Goal: Task Accomplishment & Management: Manage account settings

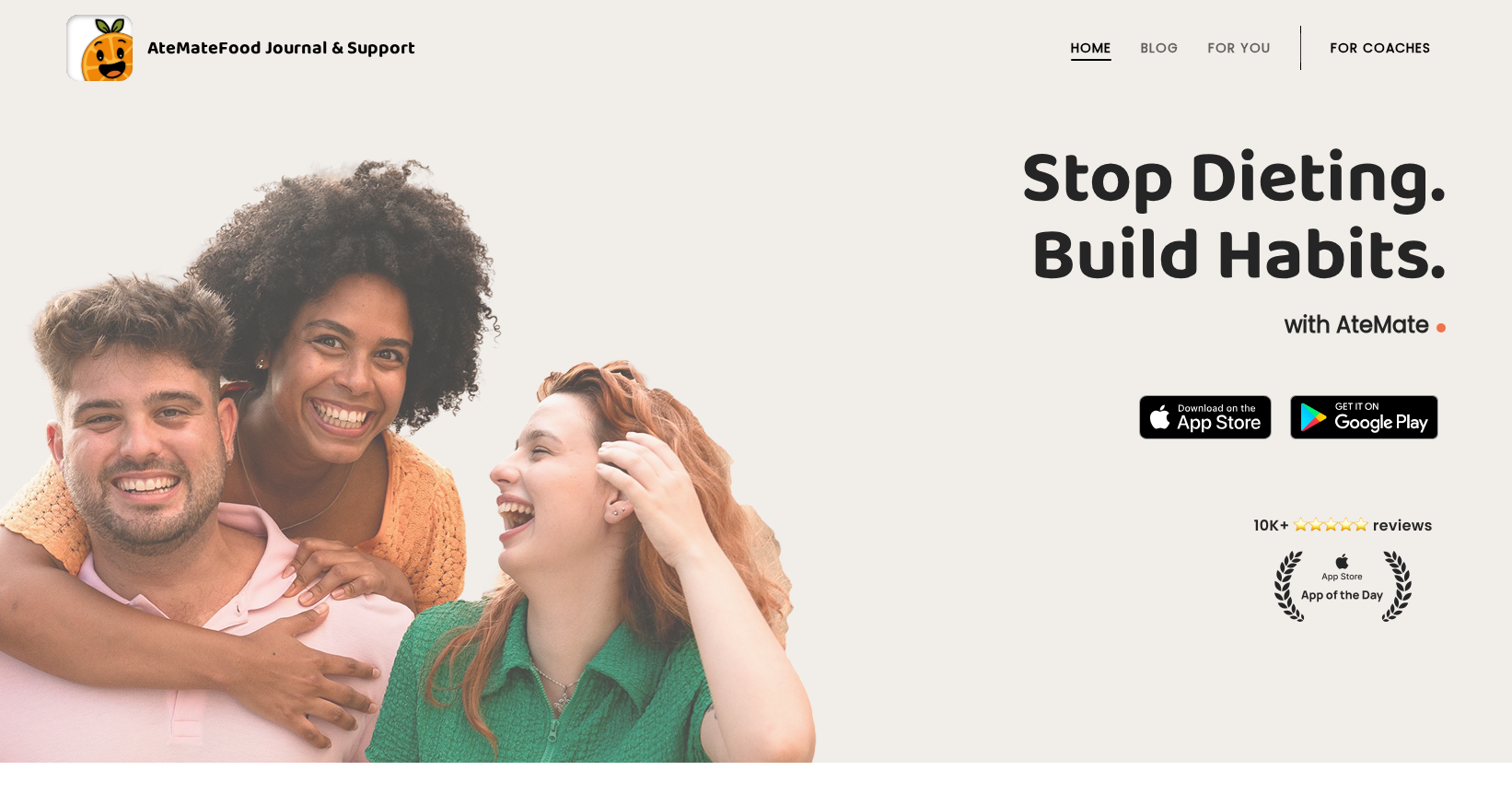
click at [1418, 50] on link "For Coaches" at bounding box center [1380, 48] width 100 height 14
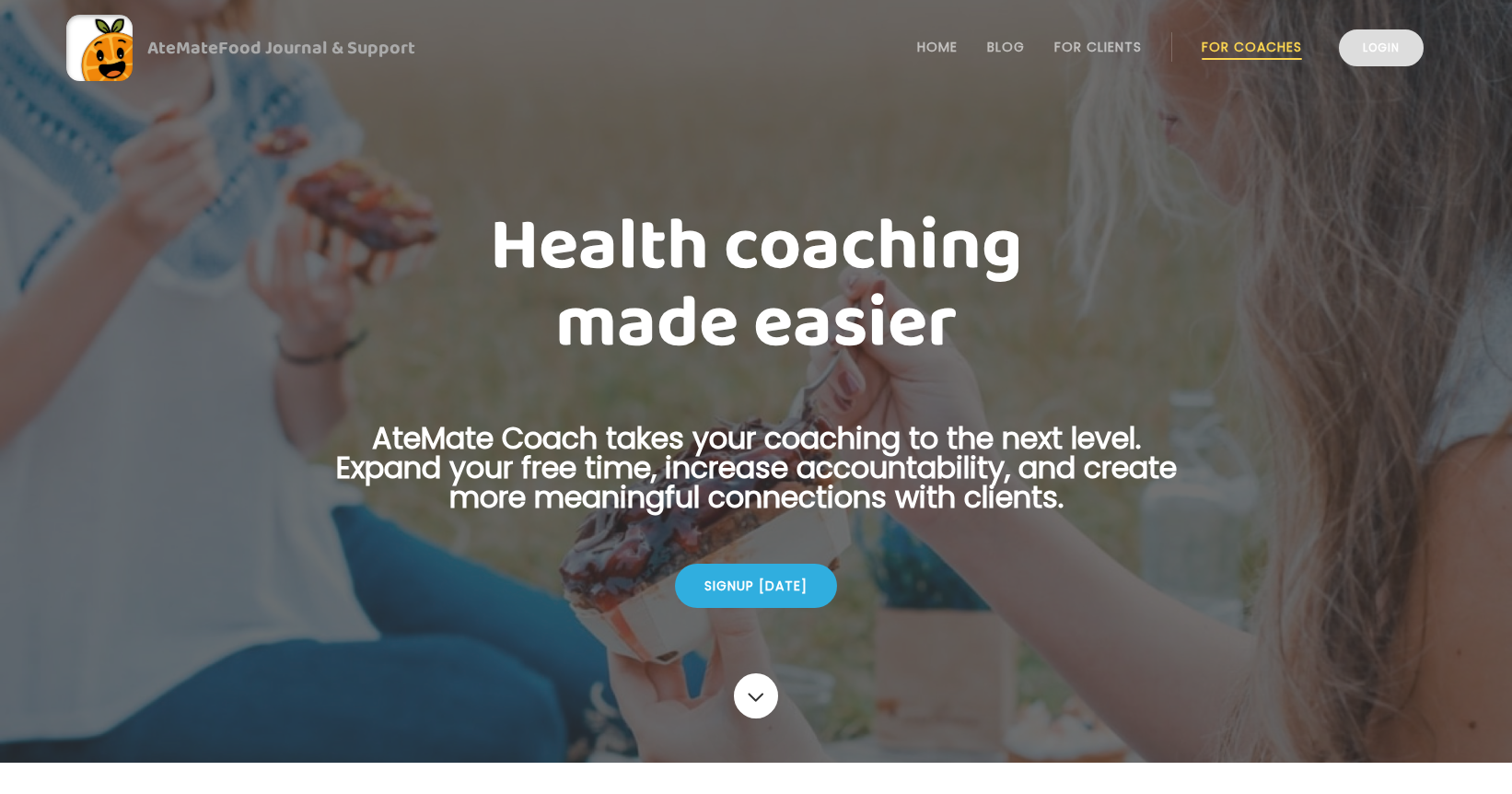
click at [1360, 53] on link "Login" at bounding box center [1381, 48] width 85 height 37
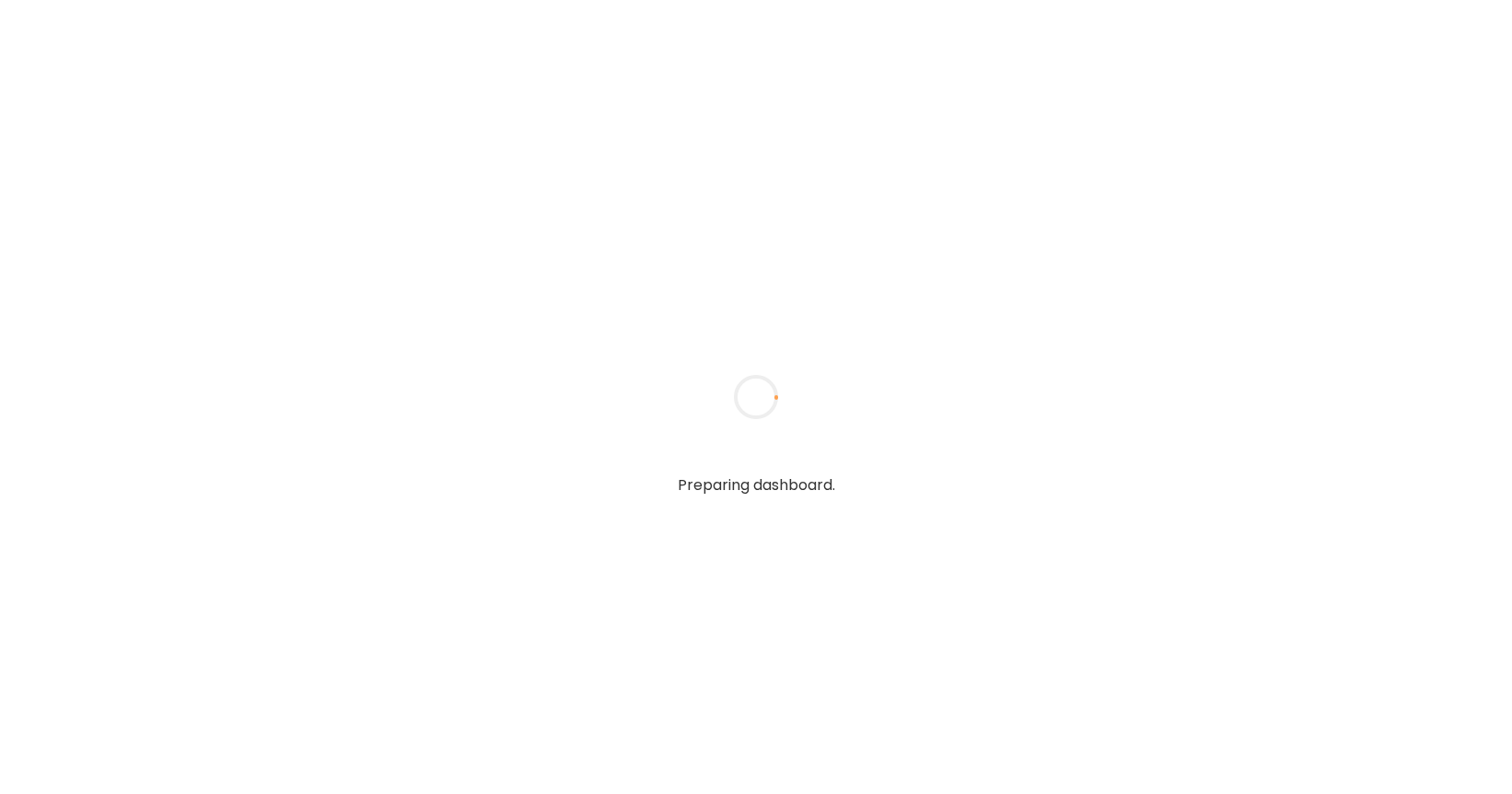
type input "**********"
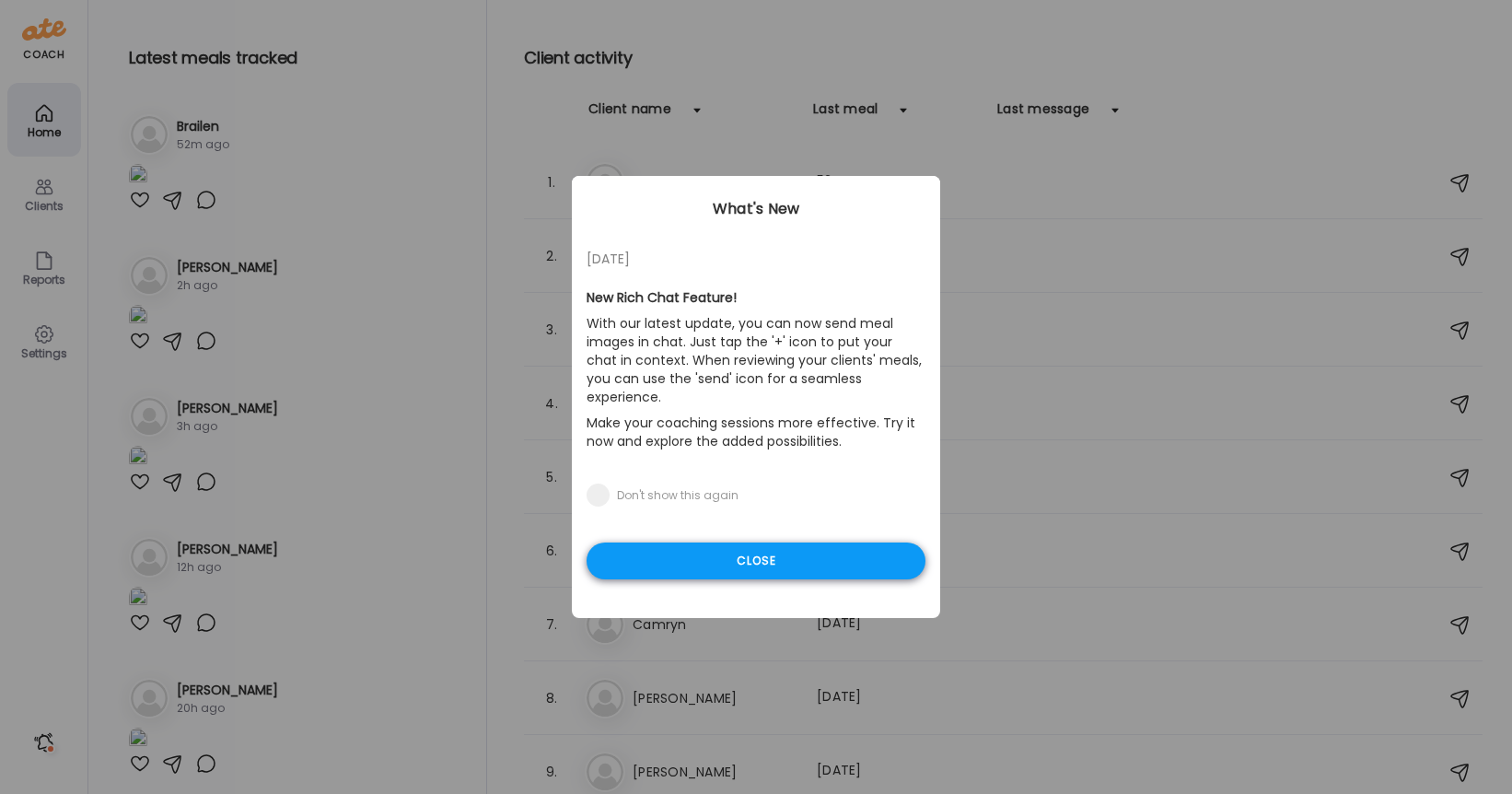
type input "**********"
click at [810, 543] on div "Close" at bounding box center [756, 561] width 339 height 37
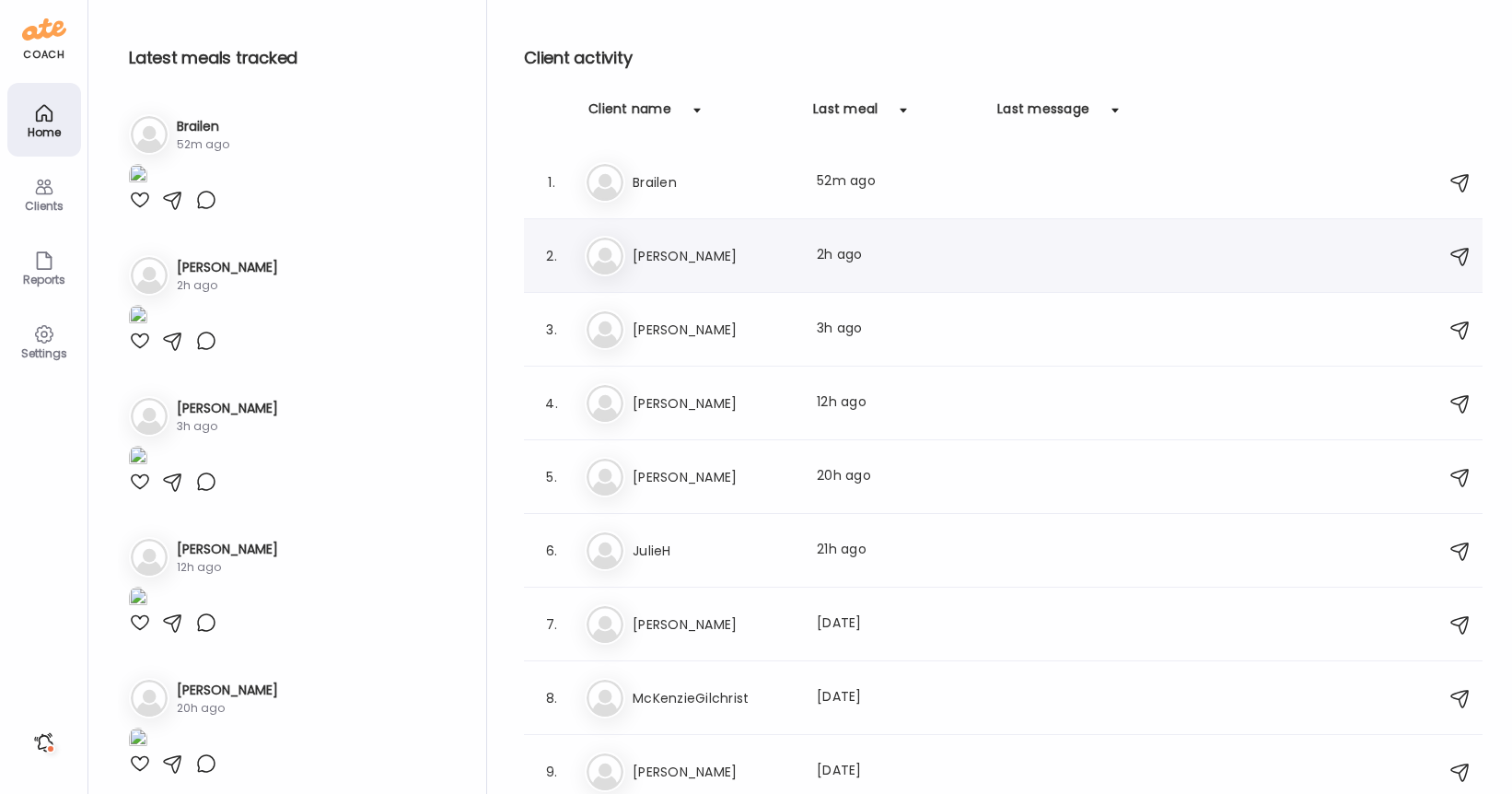
click at [683, 241] on div "Pa Patricia Last meal: 2h ago" at bounding box center [1005, 256] width 842 height 41
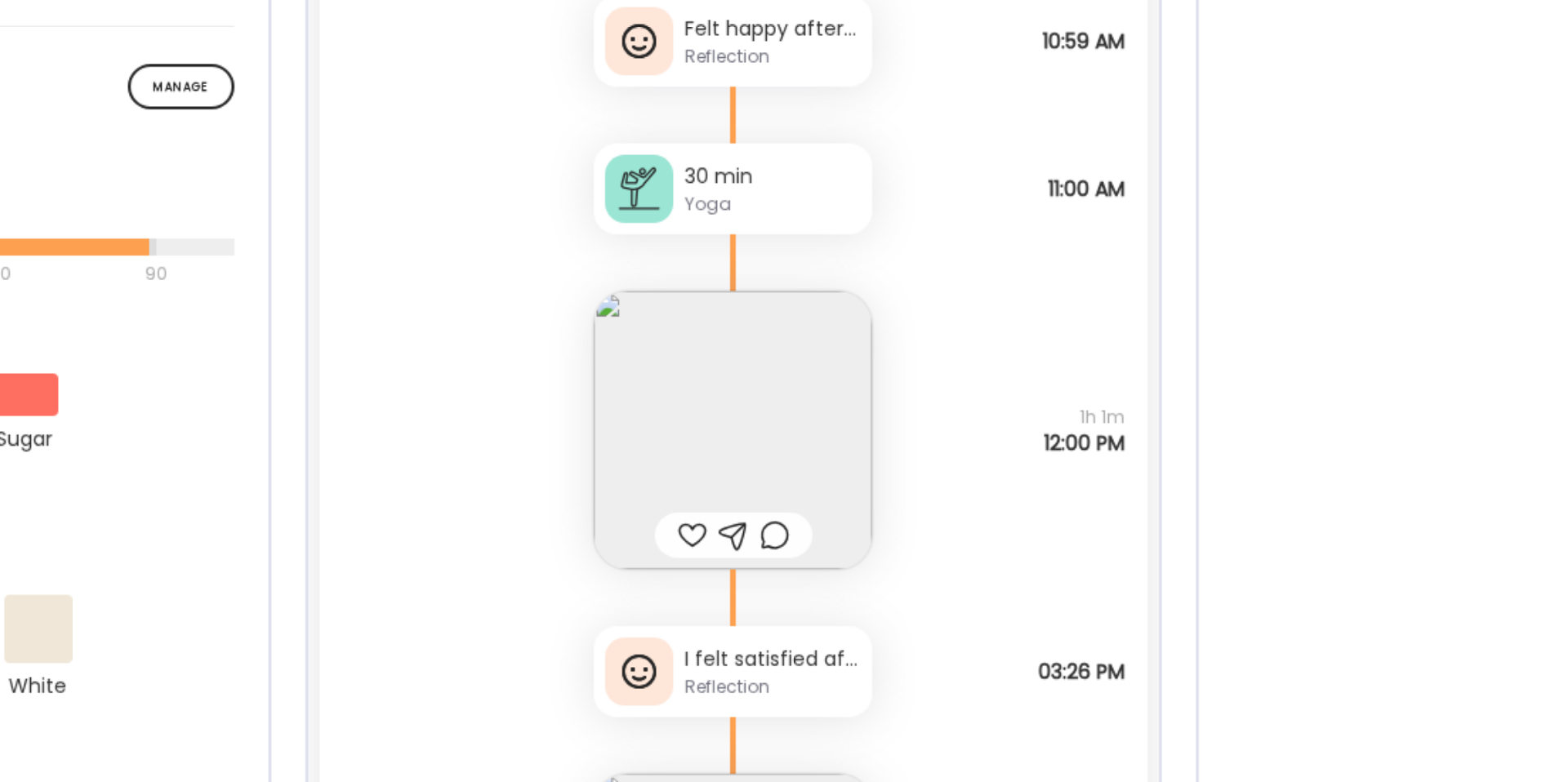
scroll to position [156, 0]
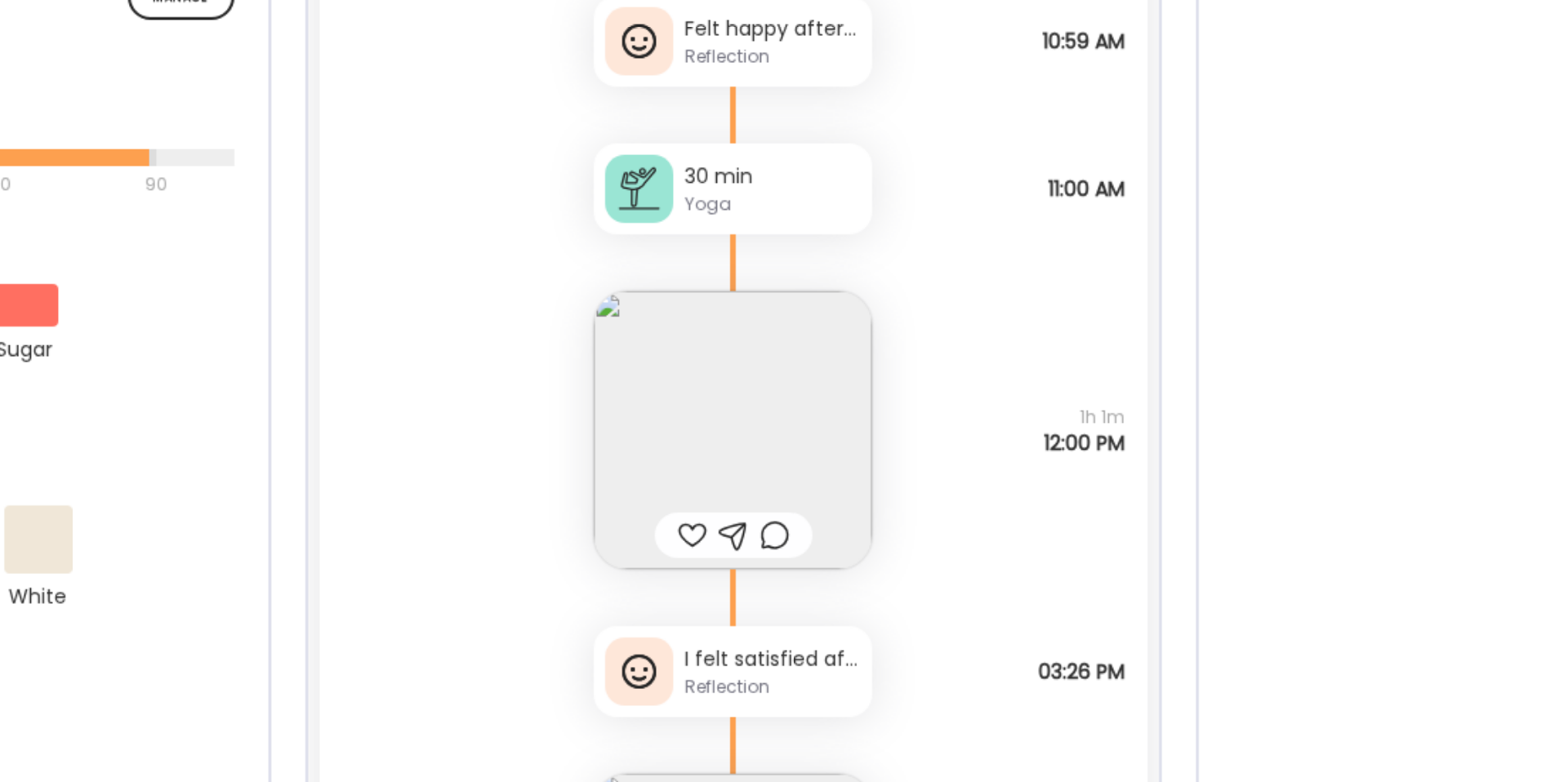
click at [962, 455] on div "Note not added Why did I eat? Hungry How am I feeling? 🙂 1h 1m 12:00 PM" at bounding box center [783, 412] width 475 height 192
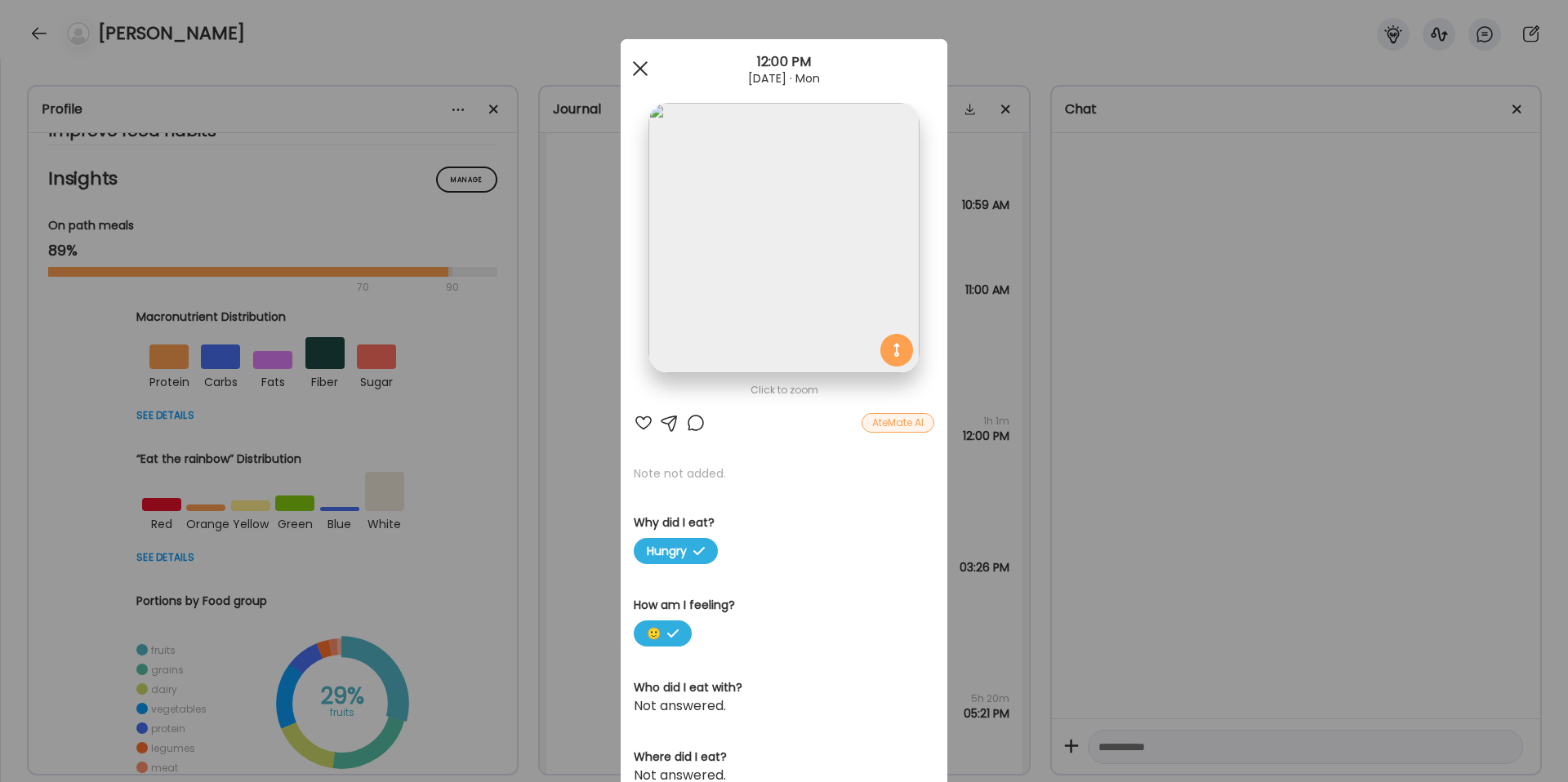
click at [643, 70] on div at bounding box center [640, 68] width 33 height 33
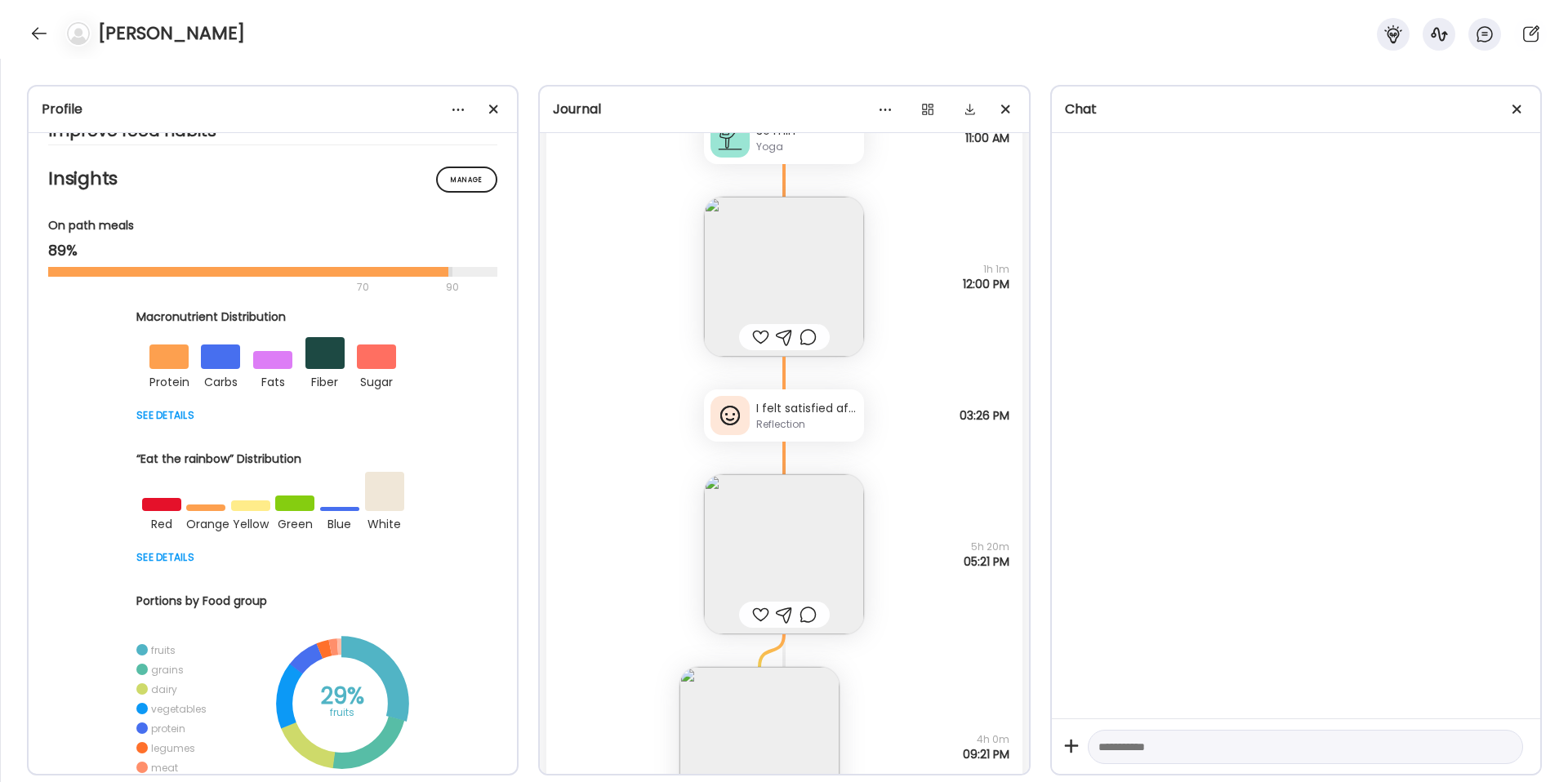
scroll to position [643, 0]
click at [1340, 312] on div at bounding box center [1295, 426] width 489 height 585
click at [821, 244] on img at bounding box center [784, 275] width 160 height 160
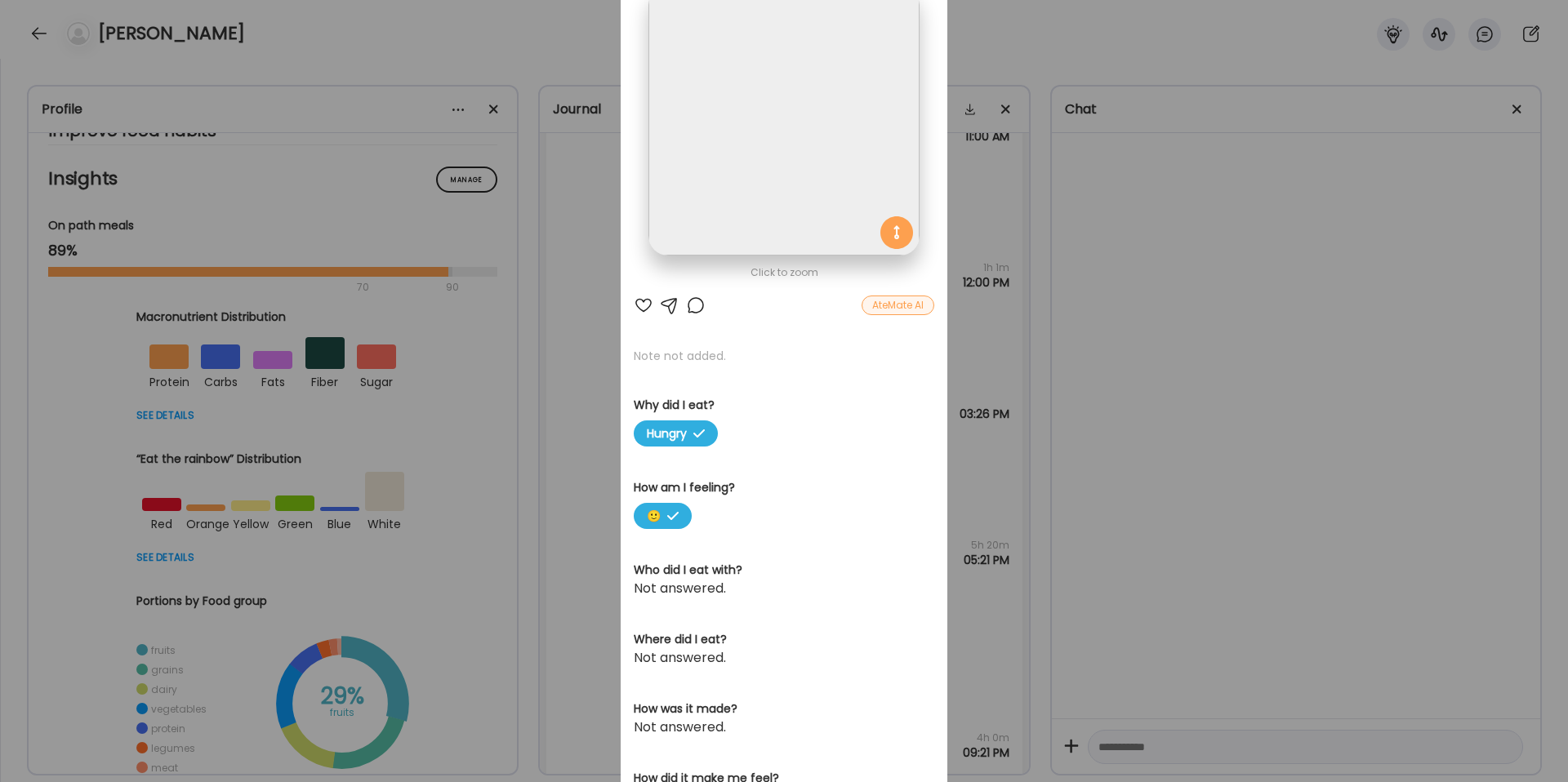
scroll to position [0, 0]
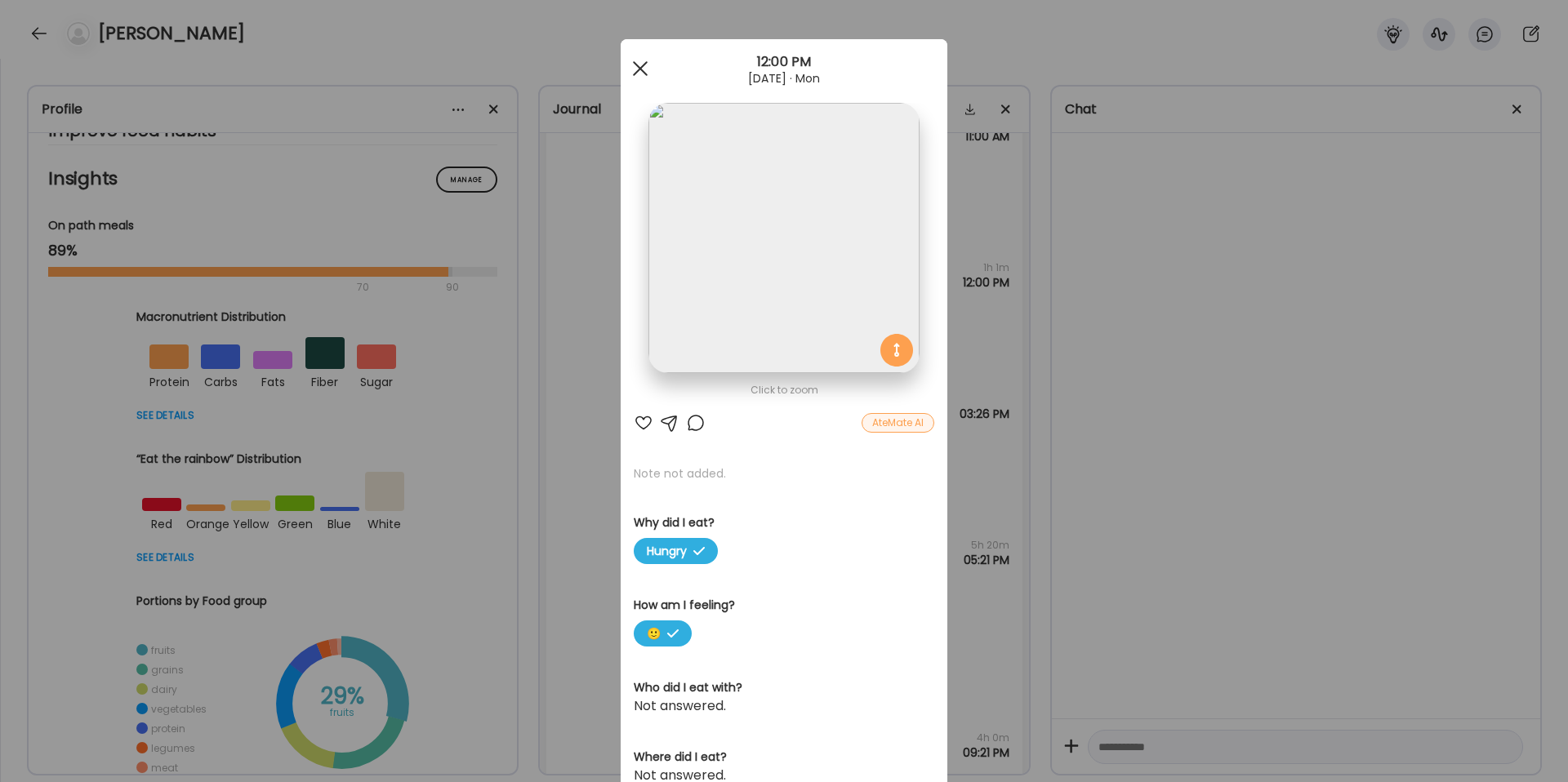
click at [641, 69] on span at bounding box center [640, 68] width 14 height 14
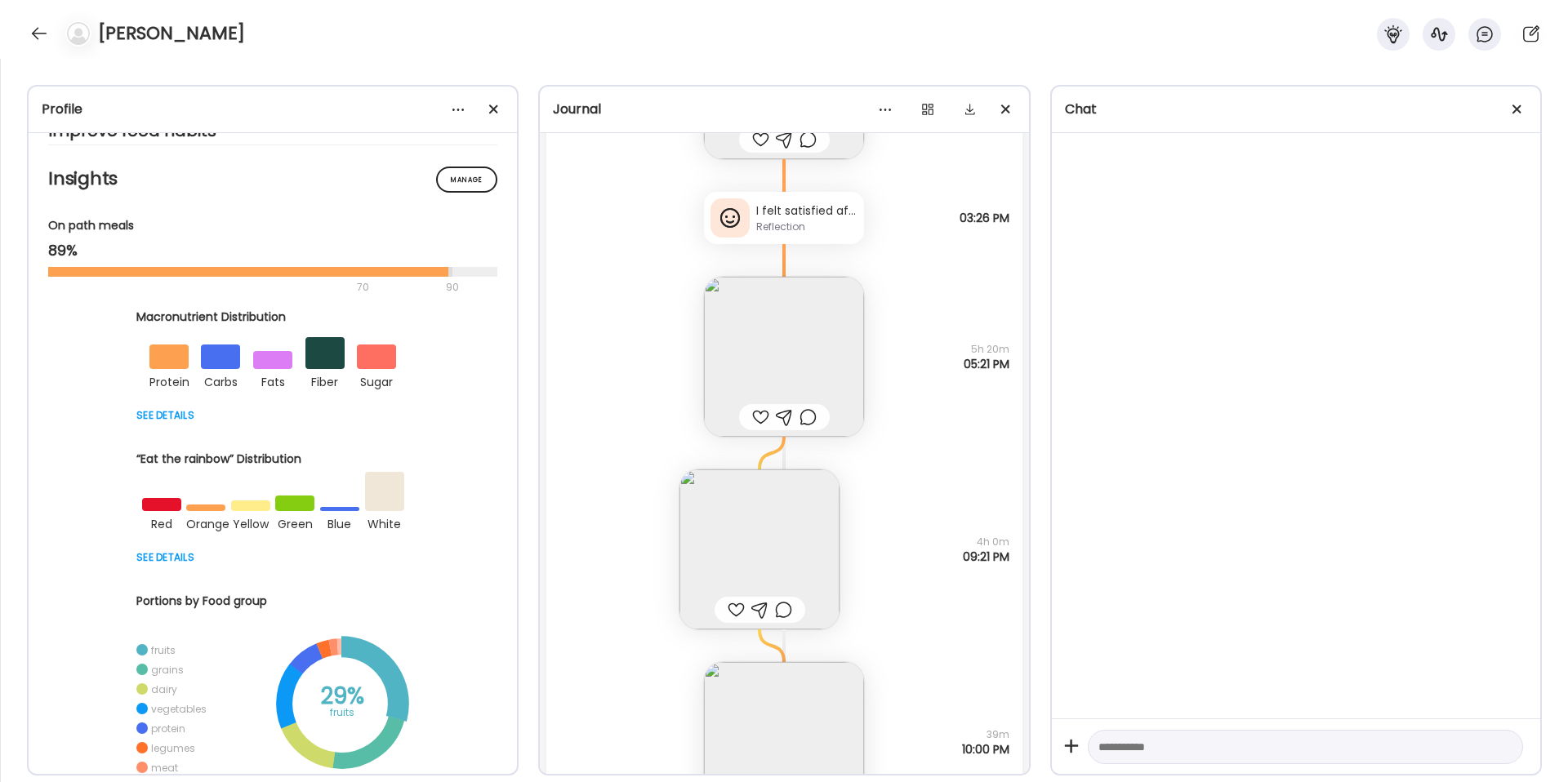
scroll to position [842, 0]
click at [766, 213] on div "I felt satisfied after. I ate the burrito after our appointment because I don’t…" at bounding box center [807, 208] width 101 height 17
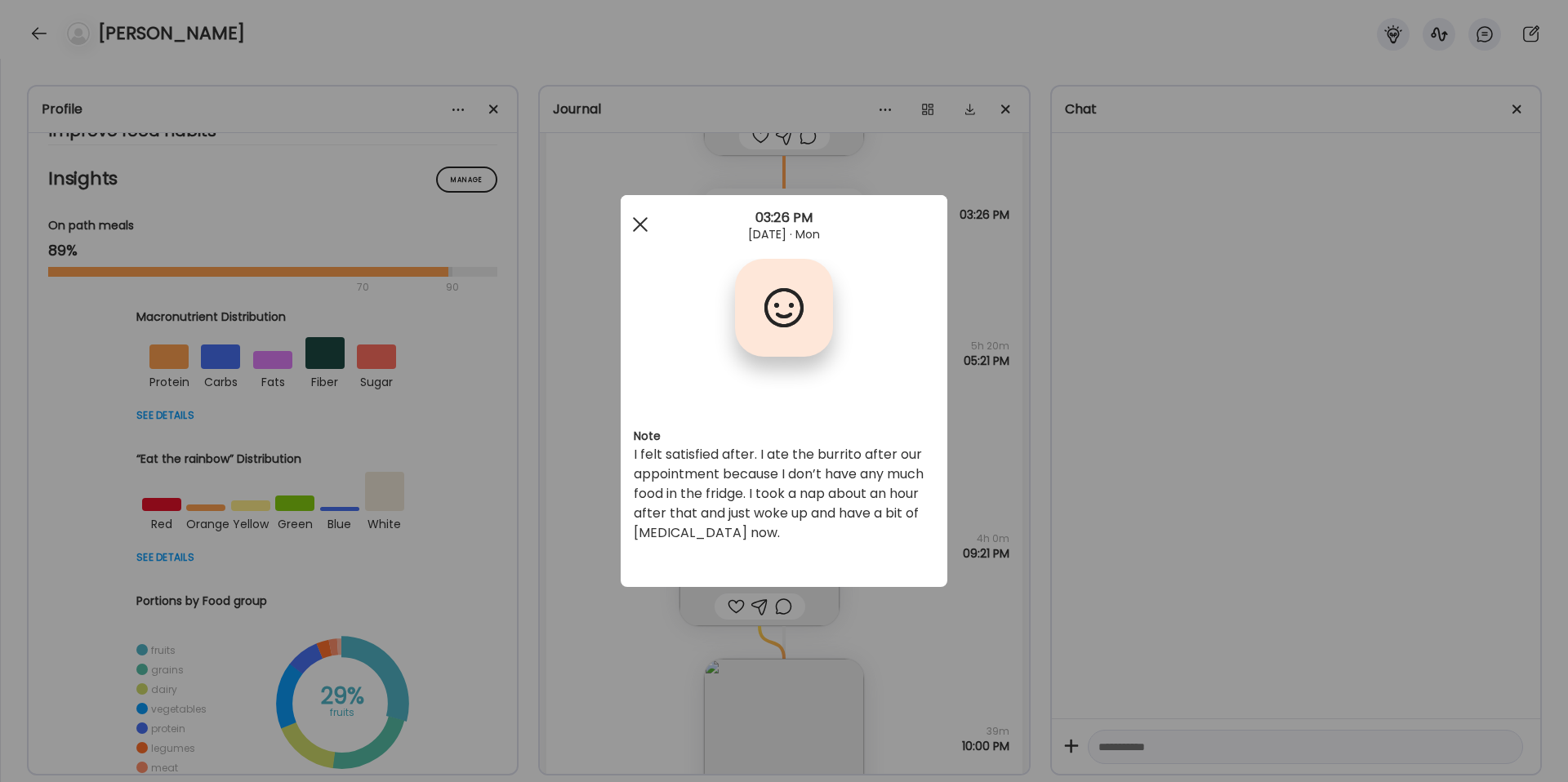
click at [636, 223] on div at bounding box center [640, 224] width 33 height 33
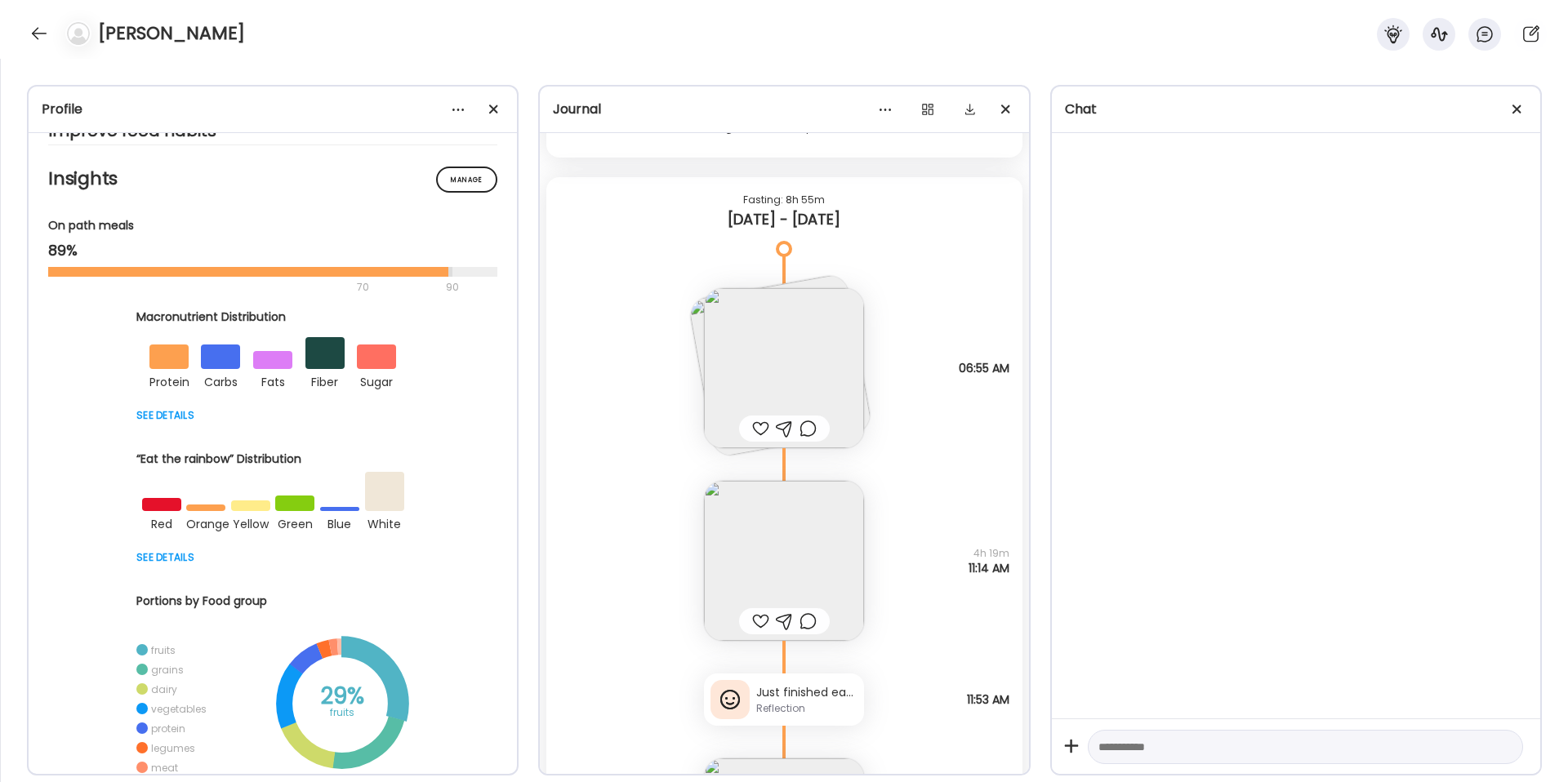
scroll to position [1717, 0]
click at [806, 338] on img at bounding box center [784, 370] width 160 height 160
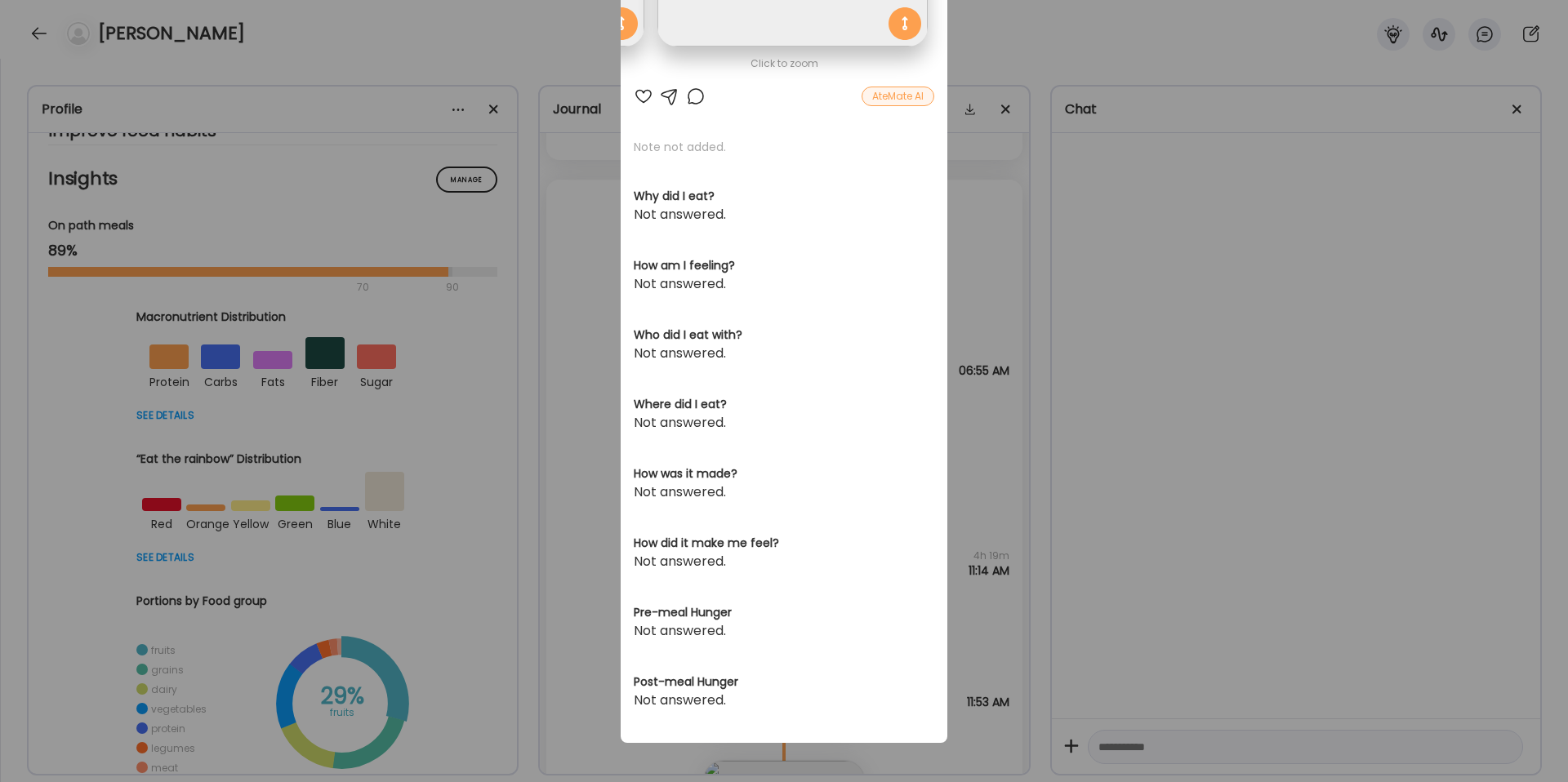
scroll to position [0, 0]
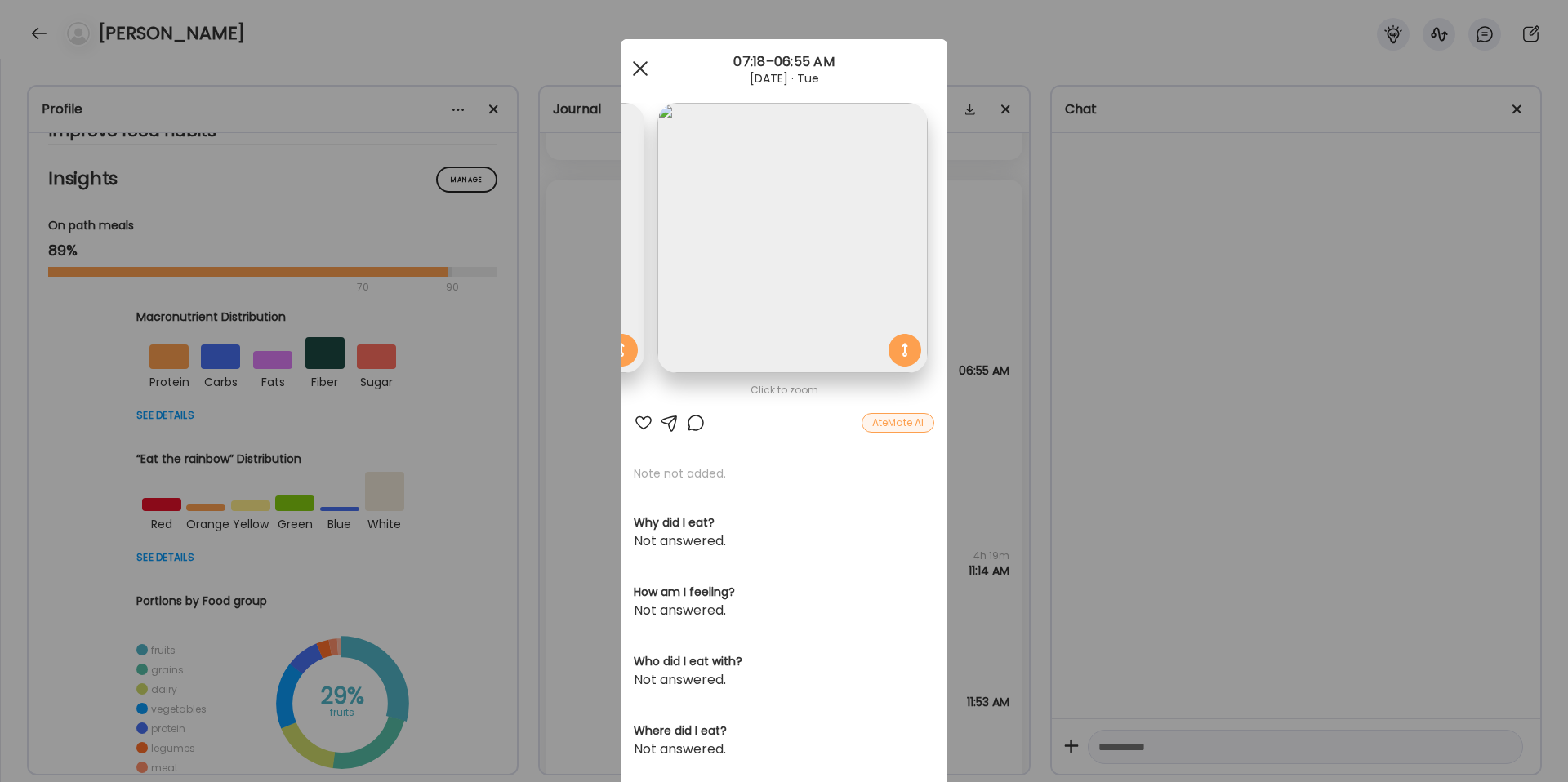
click at [637, 60] on div at bounding box center [640, 68] width 33 height 33
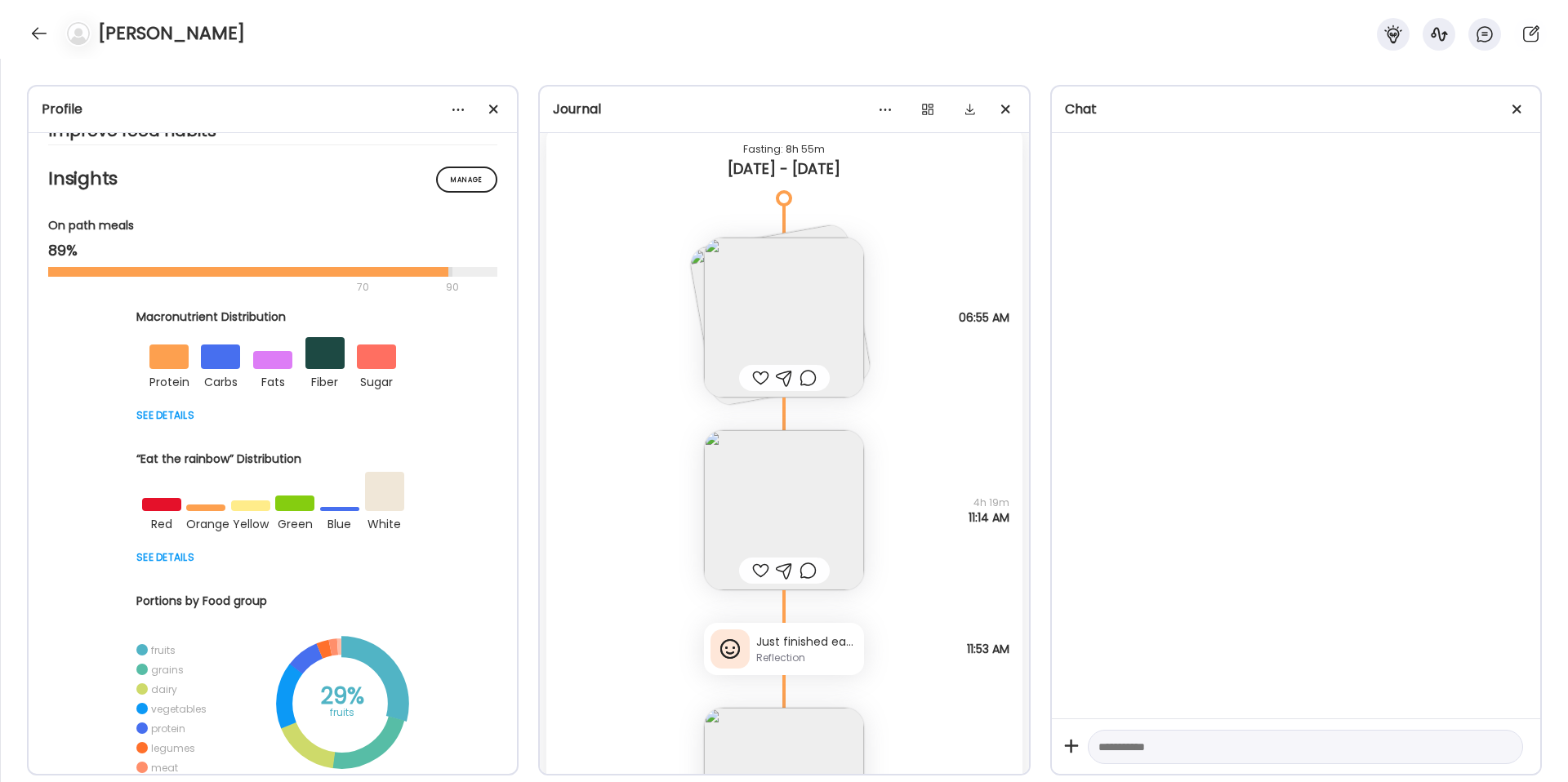
scroll to position [1772, 0]
click at [767, 502] on img at bounding box center [784, 508] width 160 height 160
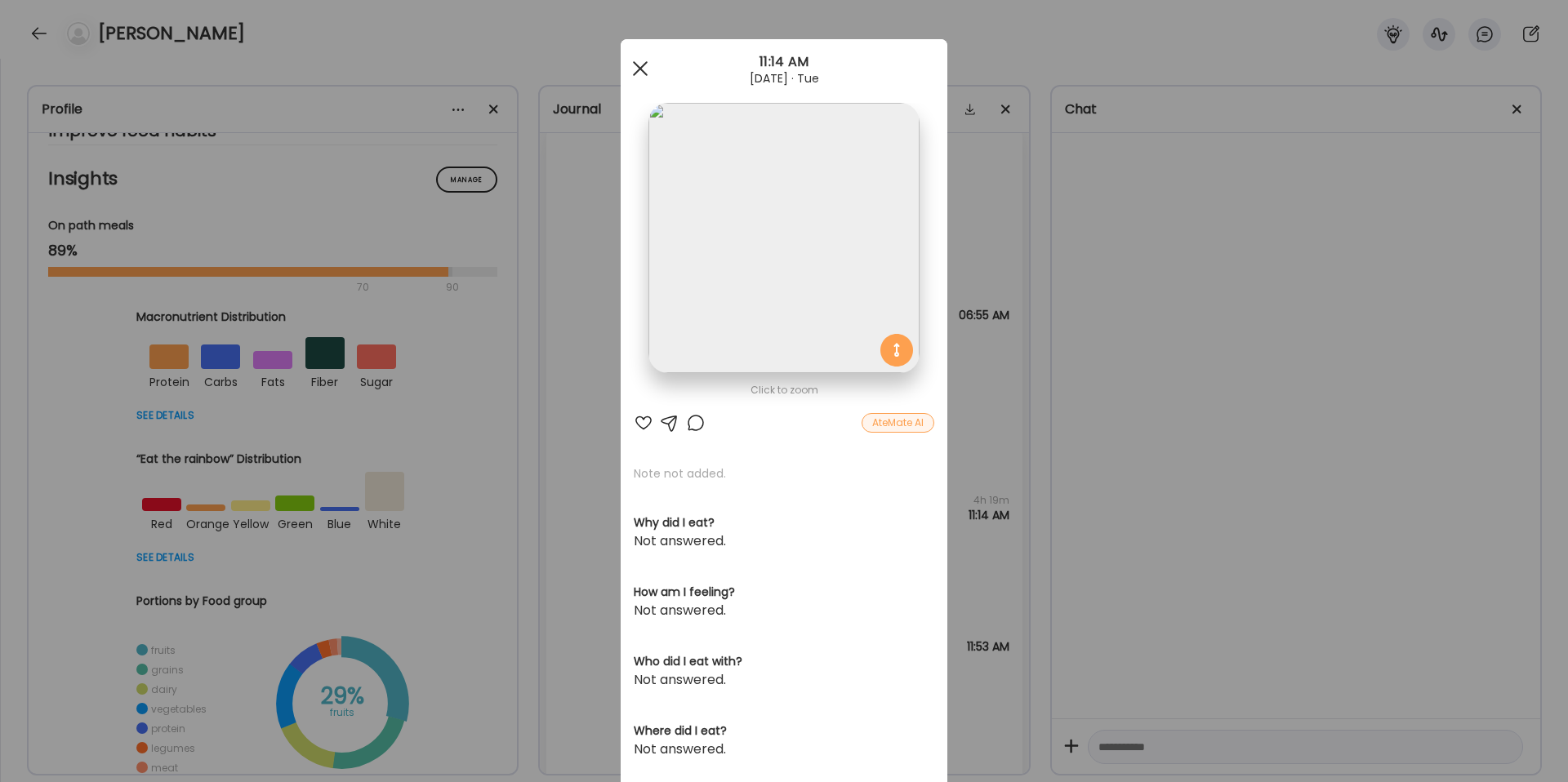
click at [642, 57] on div at bounding box center [640, 68] width 33 height 33
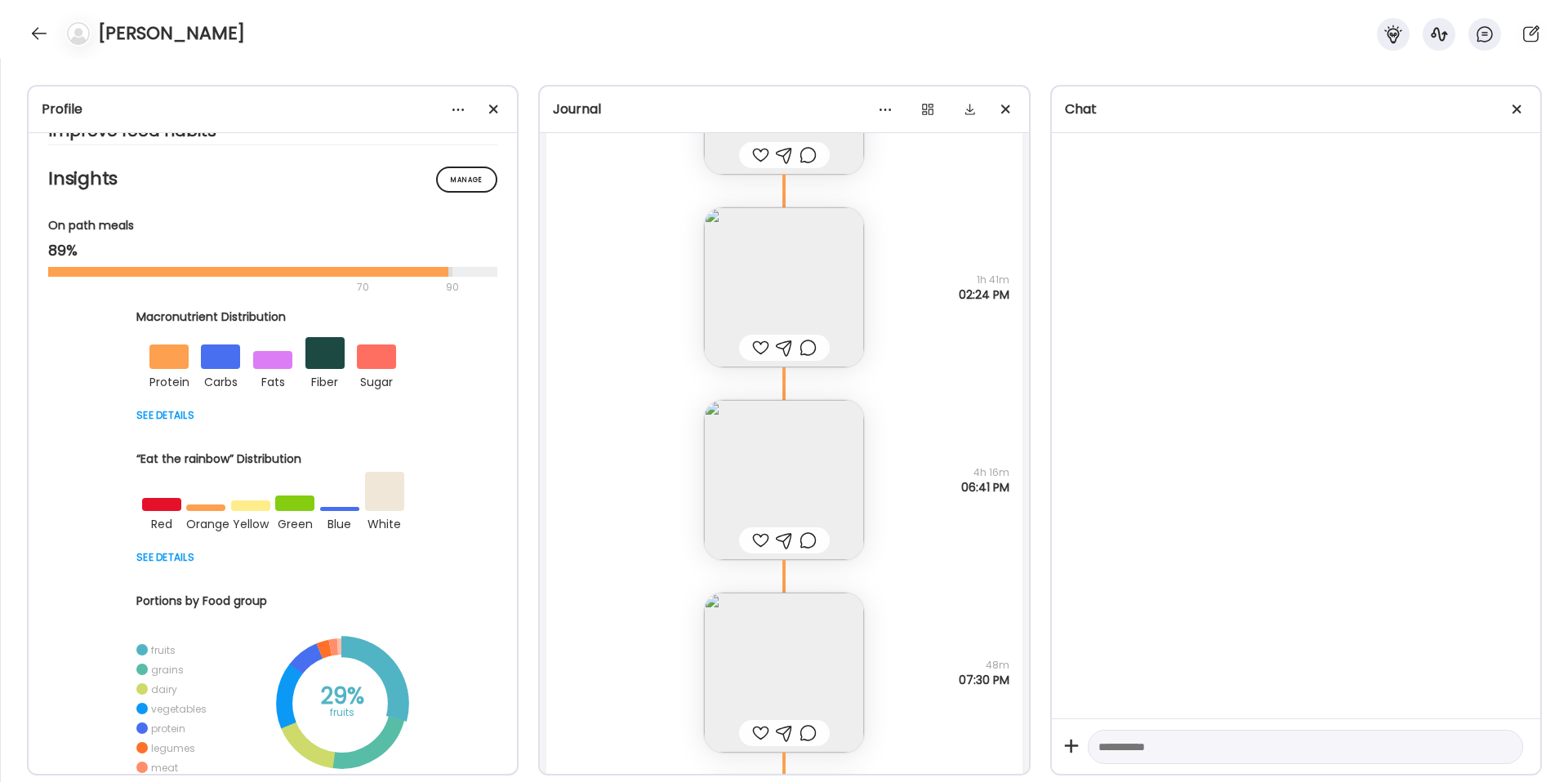
scroll to position [2467, 0]
click at [747, 507] on img at bounding box center [784, 476] width 160 height 160
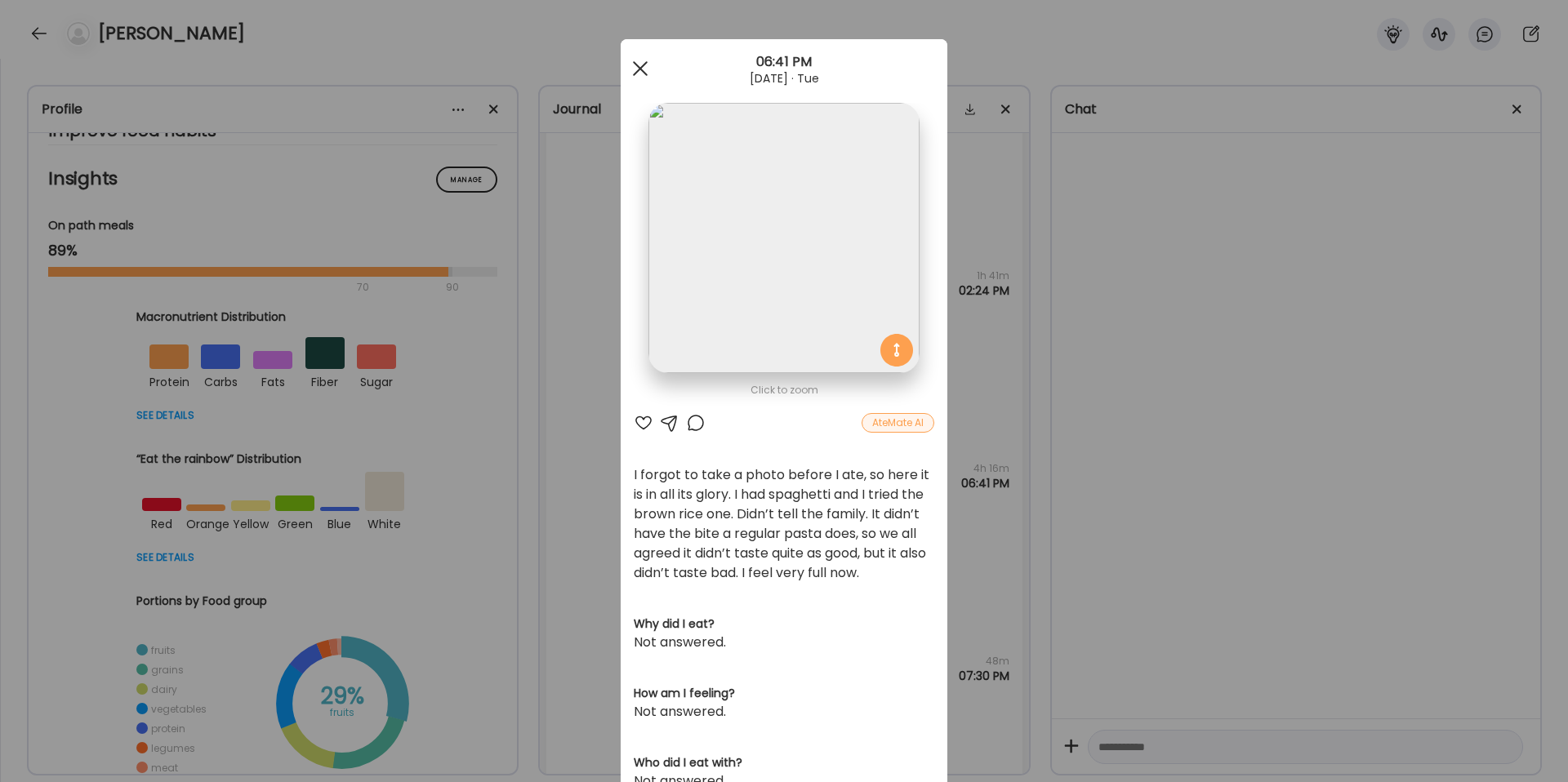
click at [640, 60] on div at bounding box center [640, 68] width 33 height 33
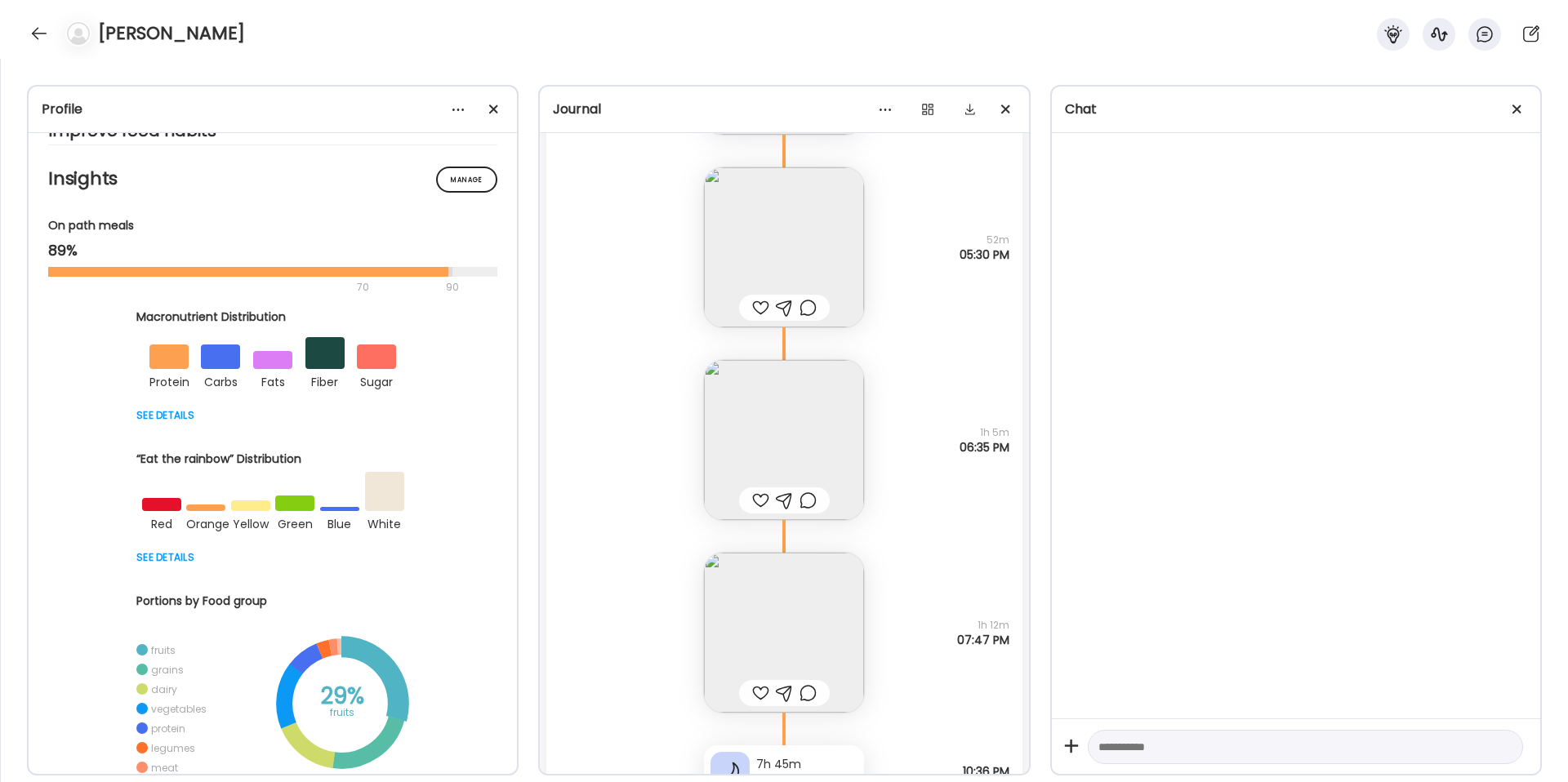
scroll to position [4227, 0]
click at [789, 450] on img at bounding box center [784, 440] width 160 height 160
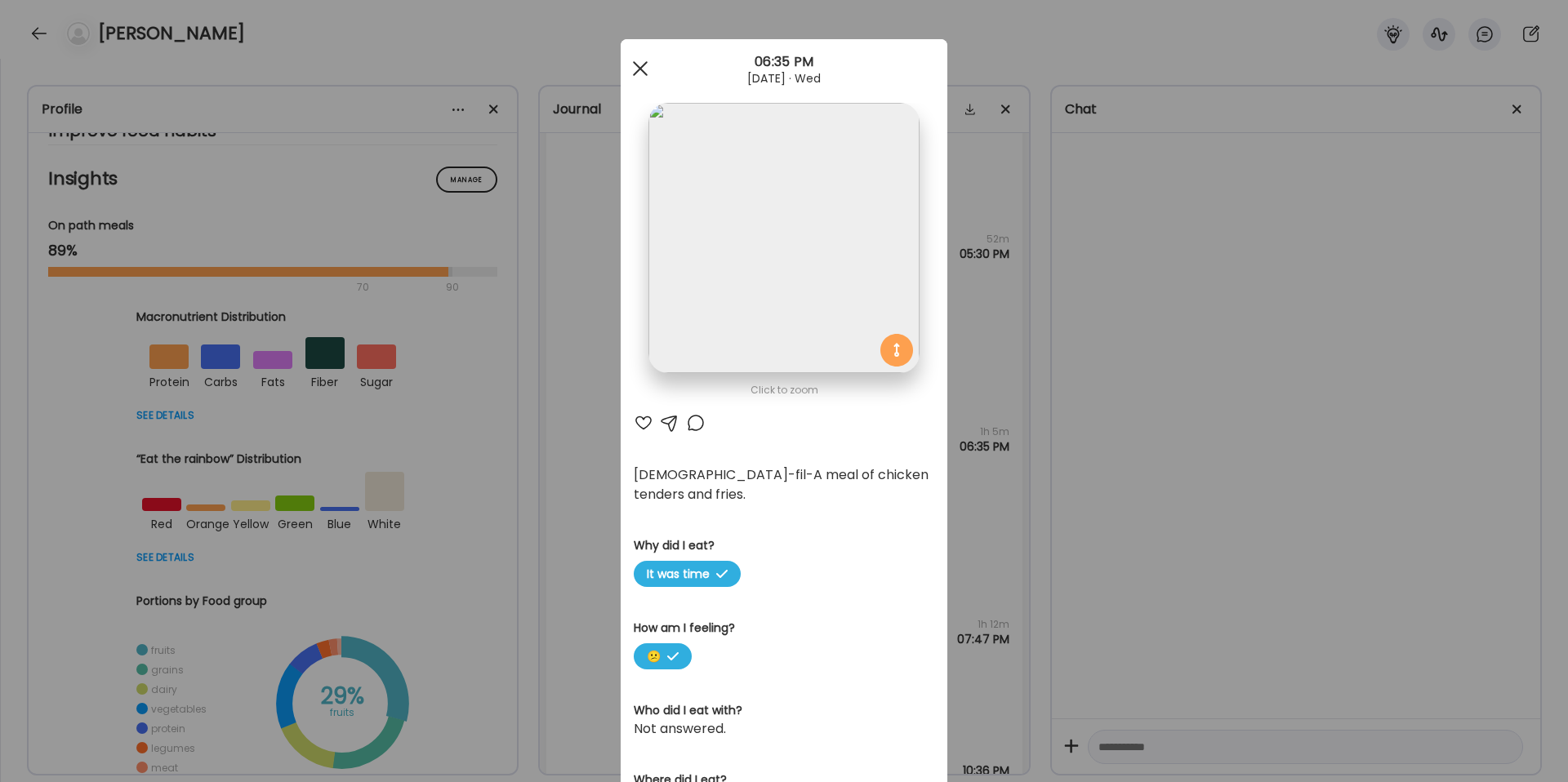
click at [632, 69] on div at bounding box center [640, 68] width 33 height 33
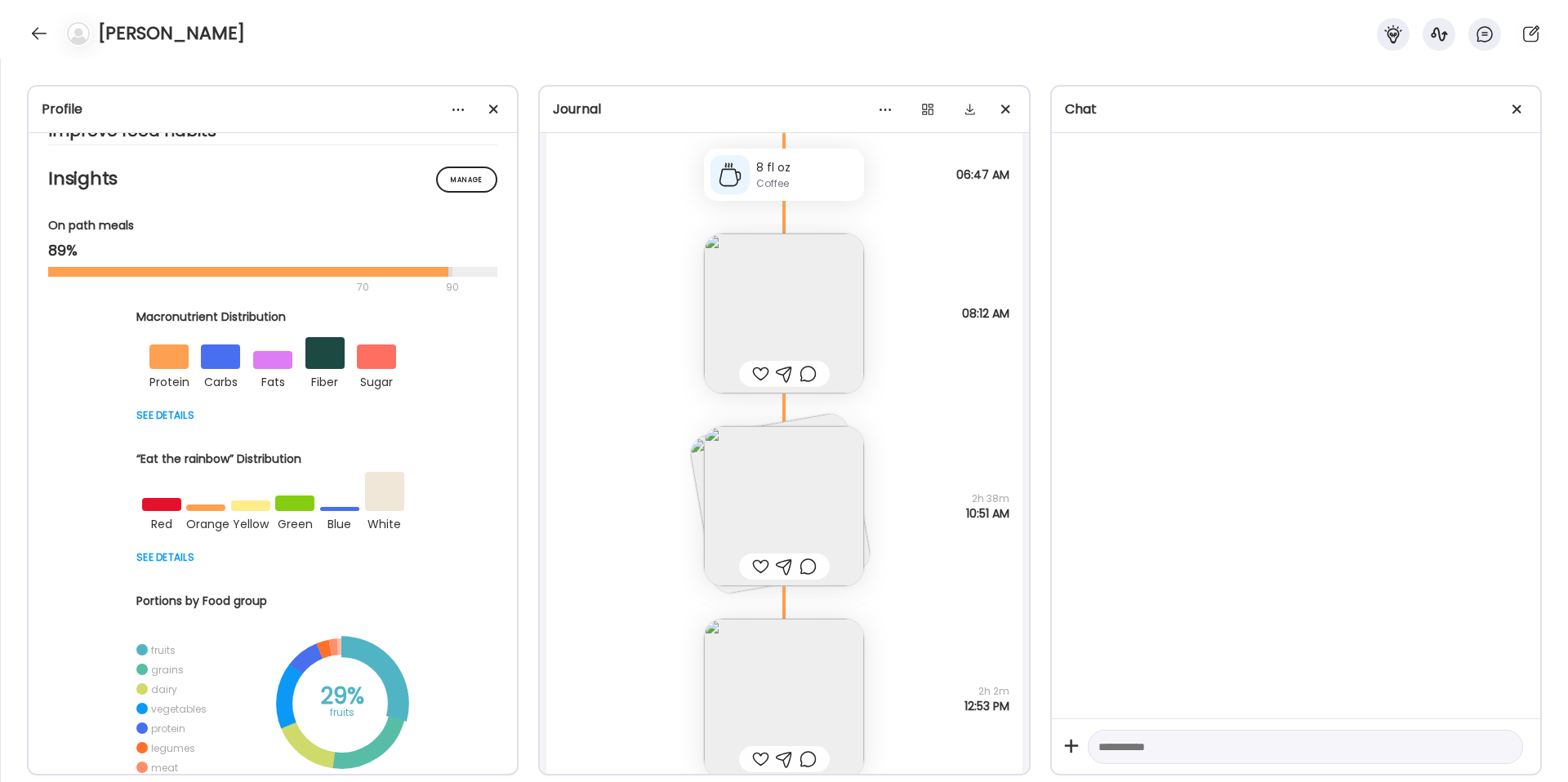
scroll to position [5139, 0]
click at [771, 470] on img at bounding box center [784, 503] width 160 height 160
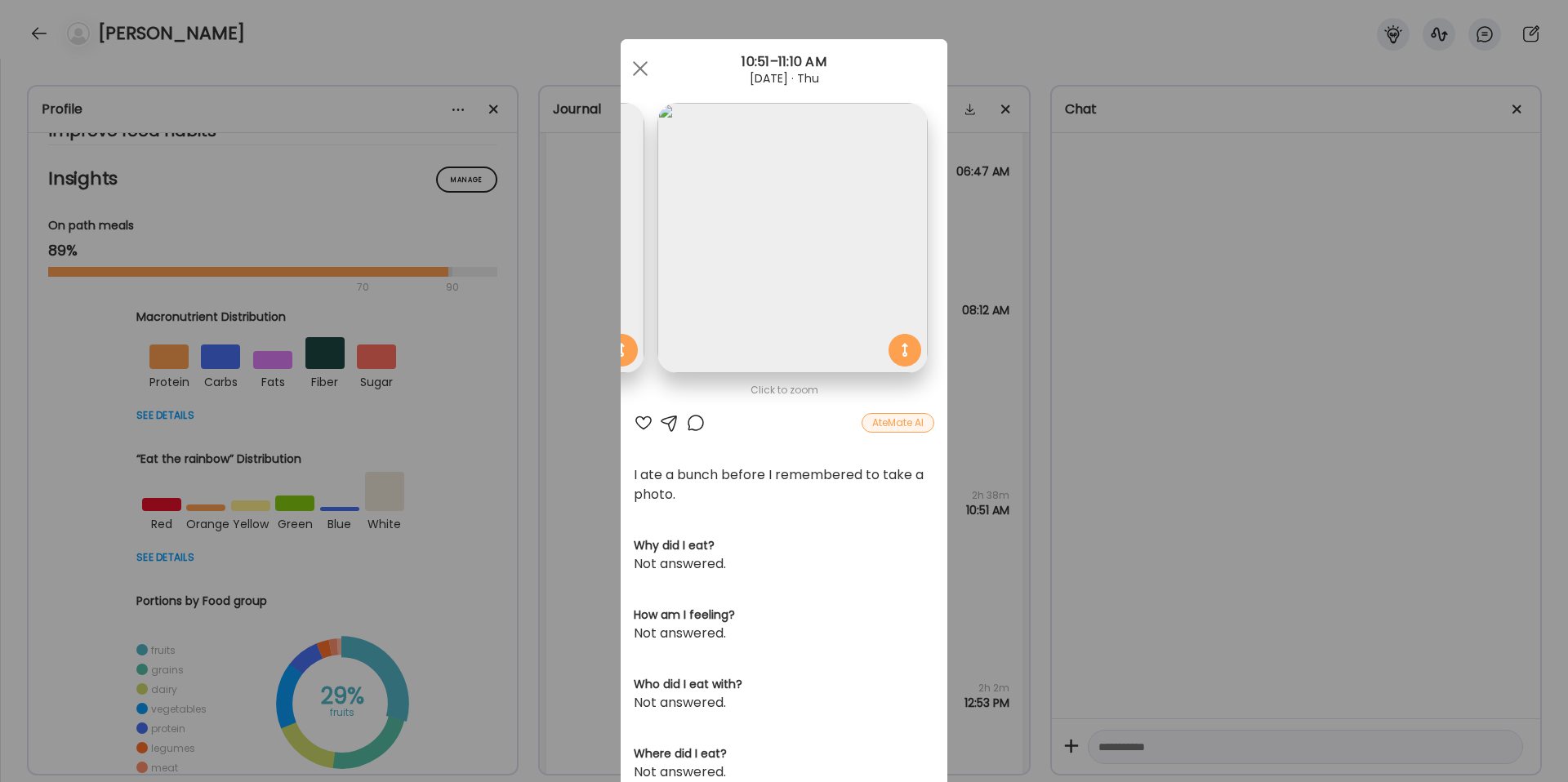
scroll to position [0, 0]
click at [635, 67] on div at bounding box center [640, 68] width 33 height 33
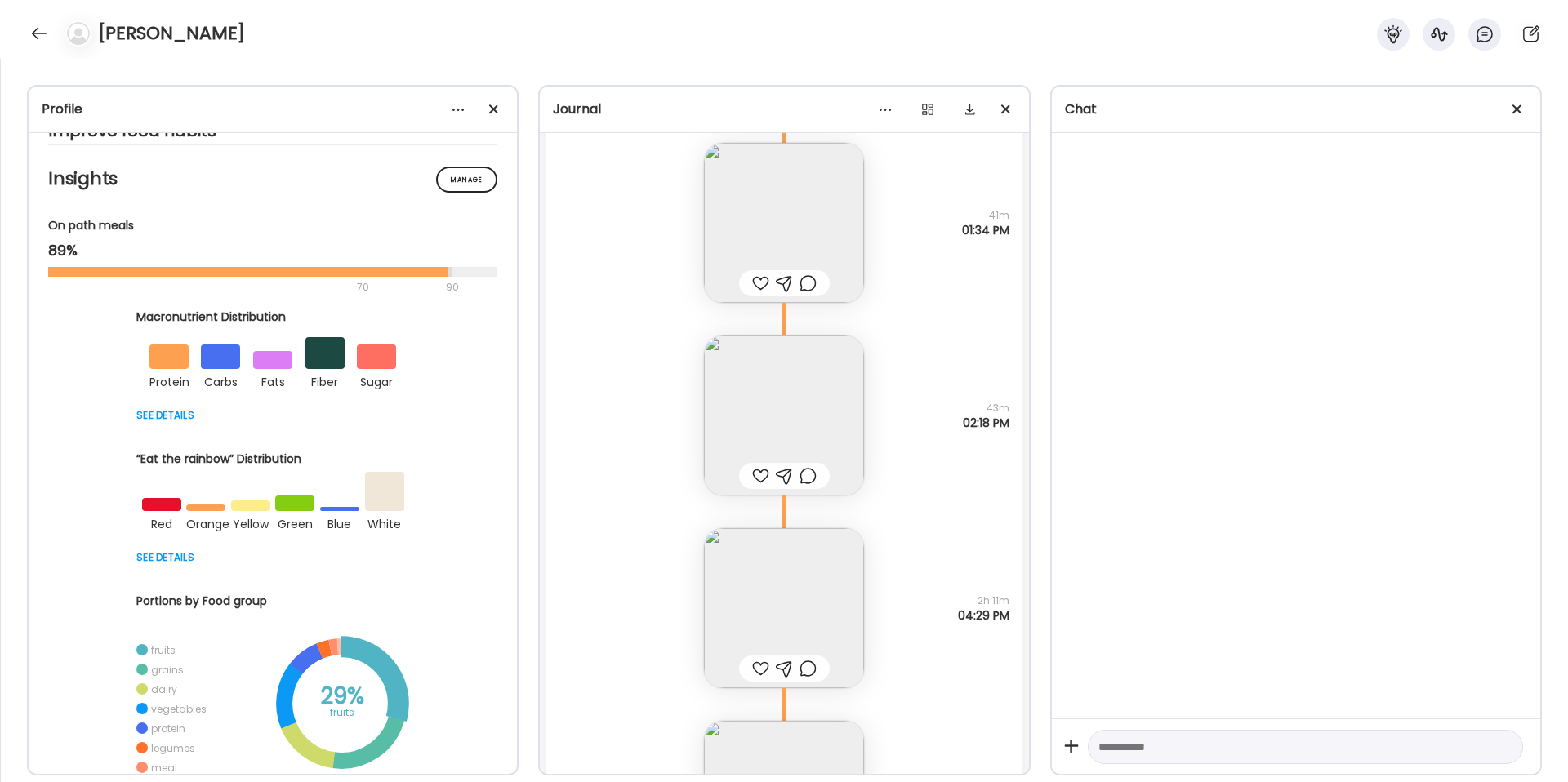
scroll to position [5807, 0]
click at [778, 230] on img at bounding box center [784, 220] width 160 height 160
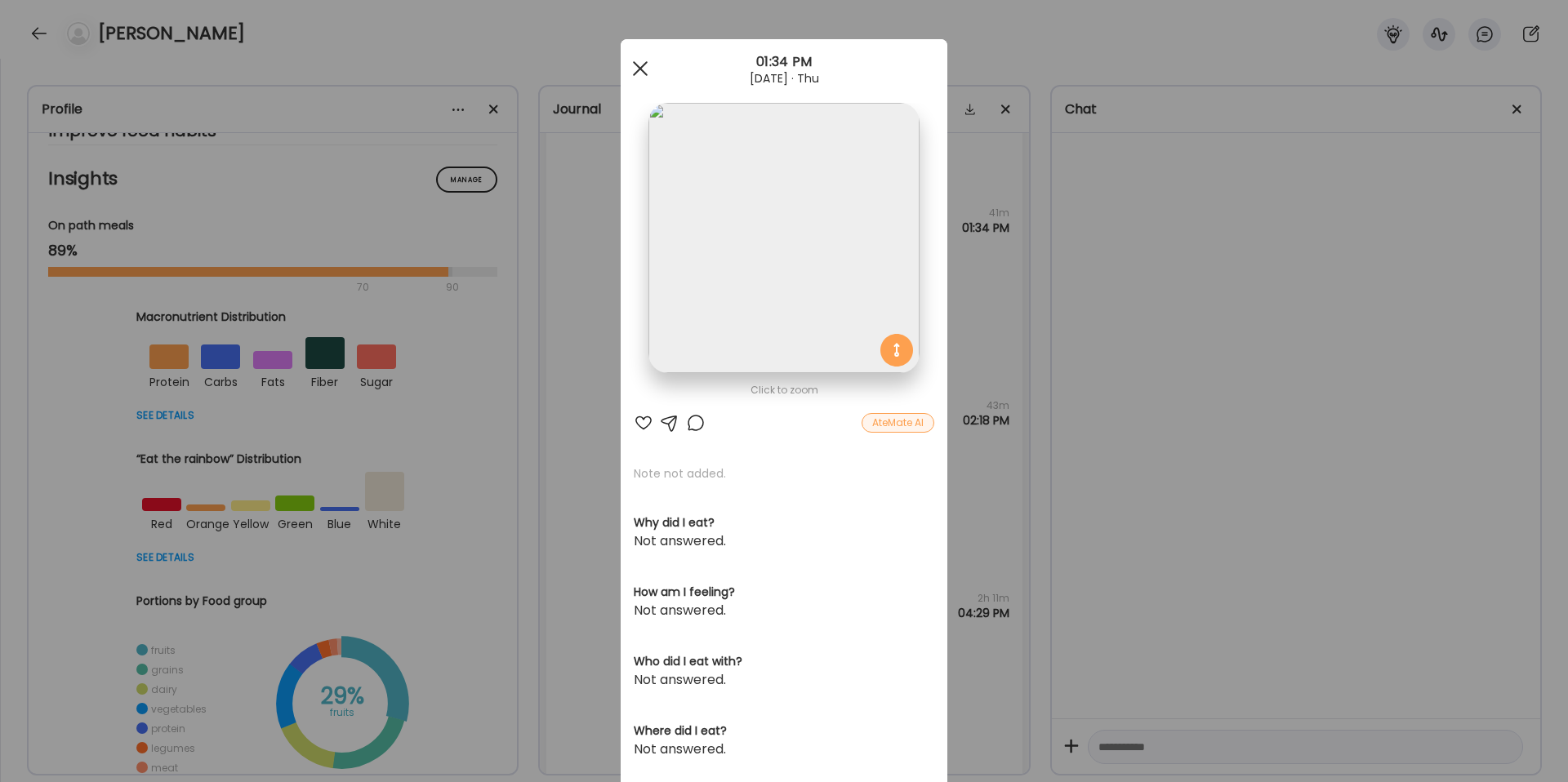
click at [635, 68] on div at bounding box center [640, 68] width 33 height 33
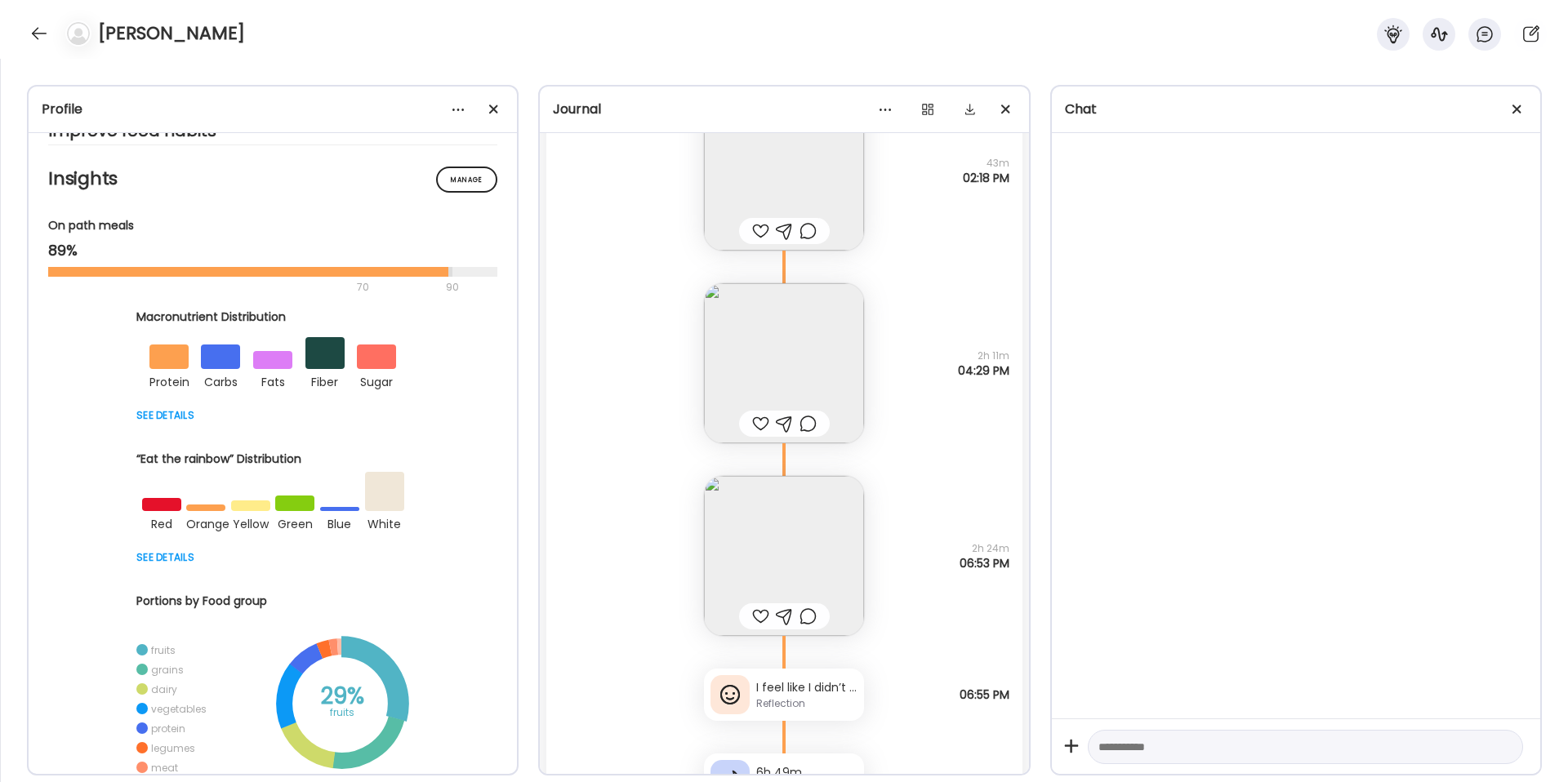
scroll to position [6056, 0]
click at [792, 317] on img at bounding box center [784, 357] width 160 height 160
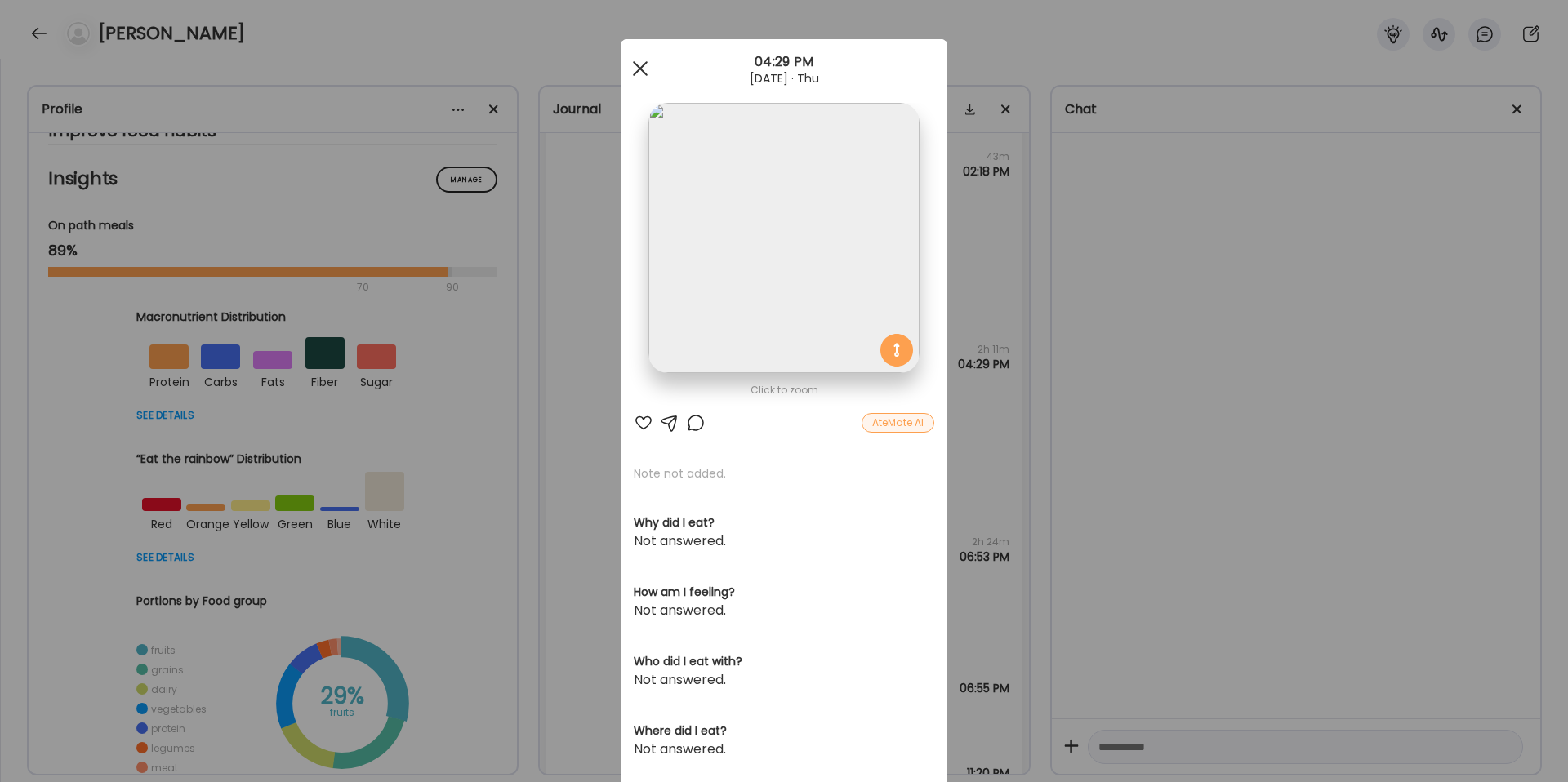
click at [630, 62] on div at bounding box center [640, 68] width 33 height 33
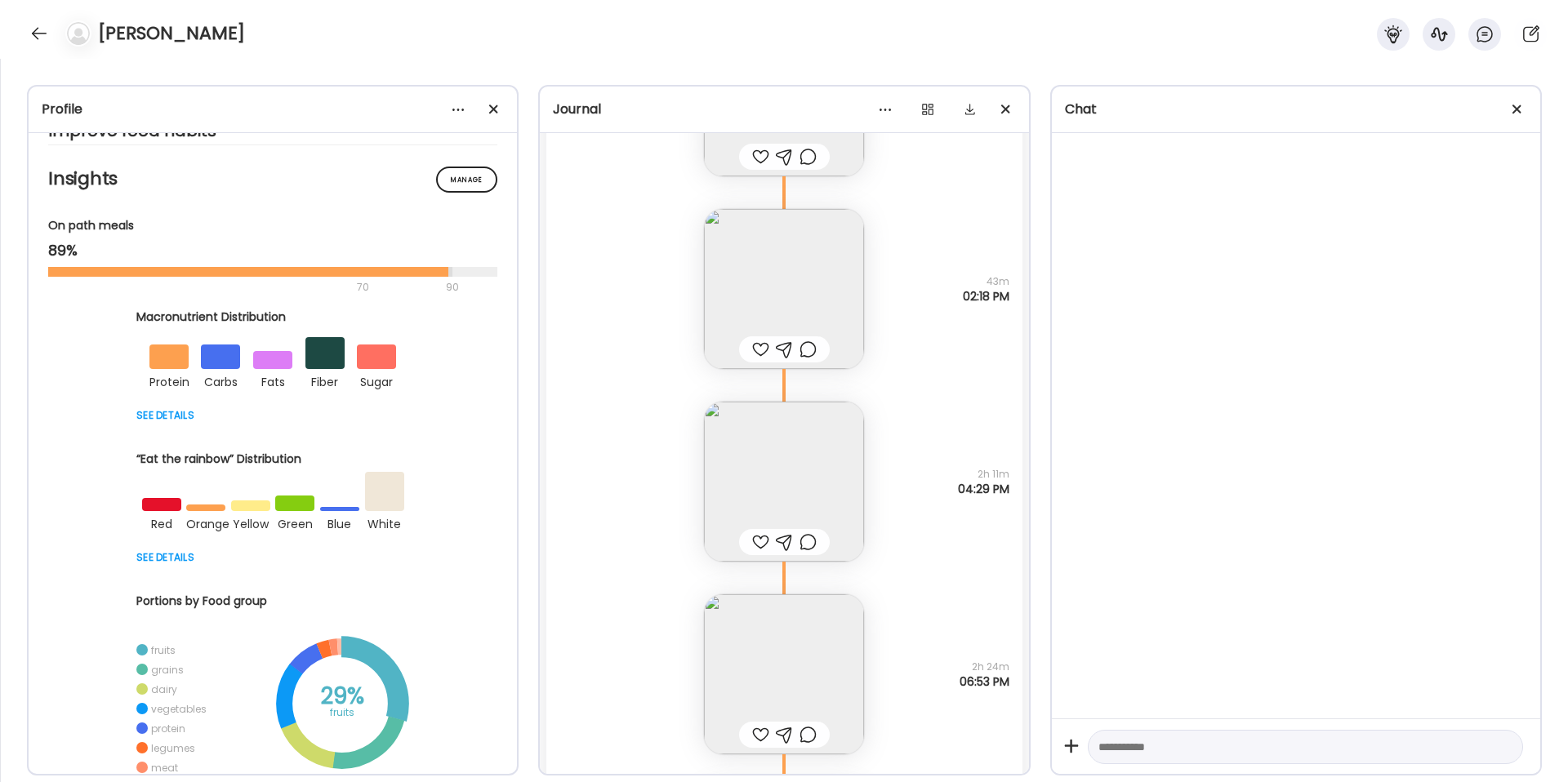
scroll to position [6334, 0]
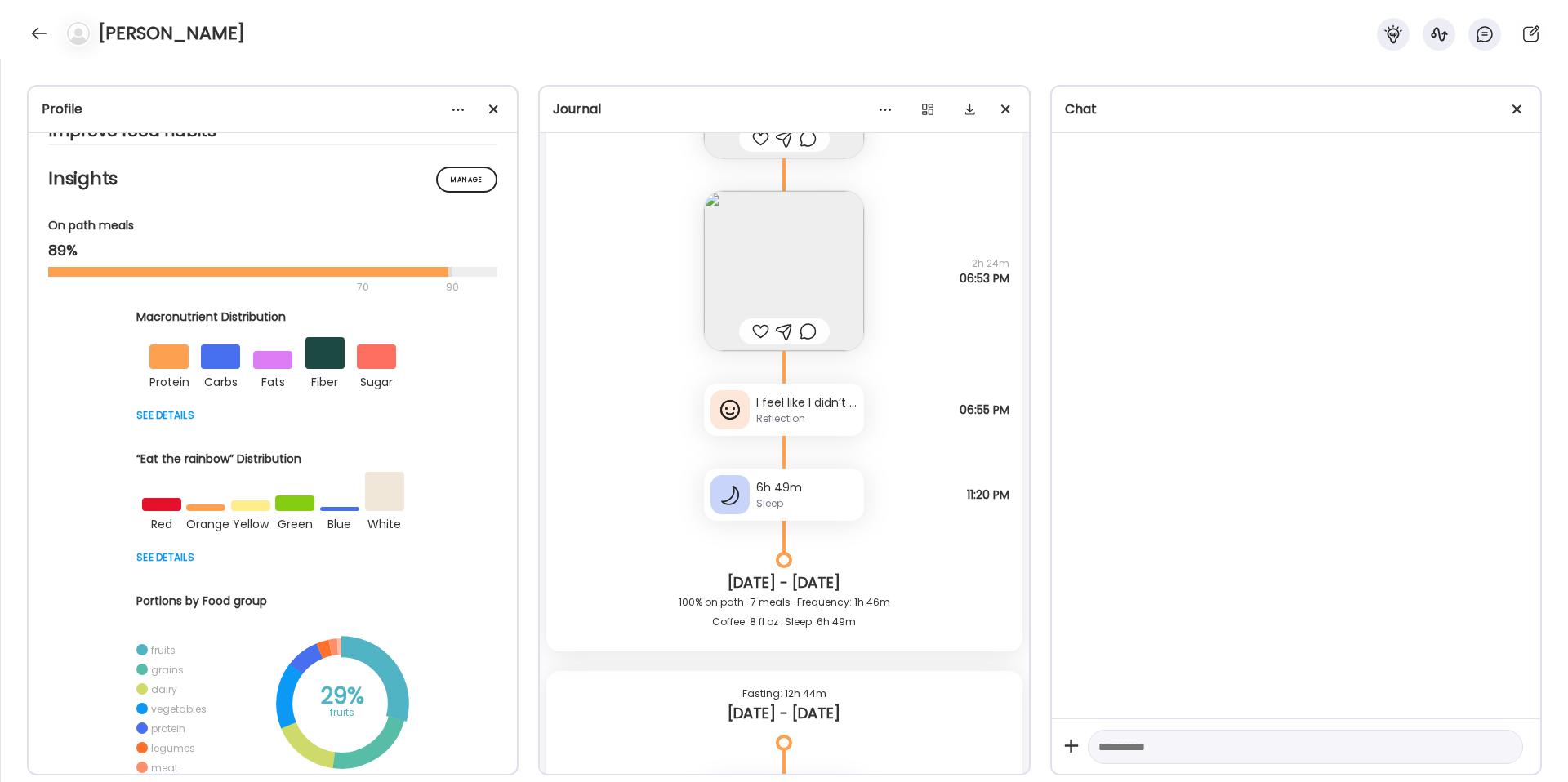
click at [787, 399] on div "I feel like I didn’t need that taco. I’m really stuffed." at bounding box center [807, 402] width 101 height 17
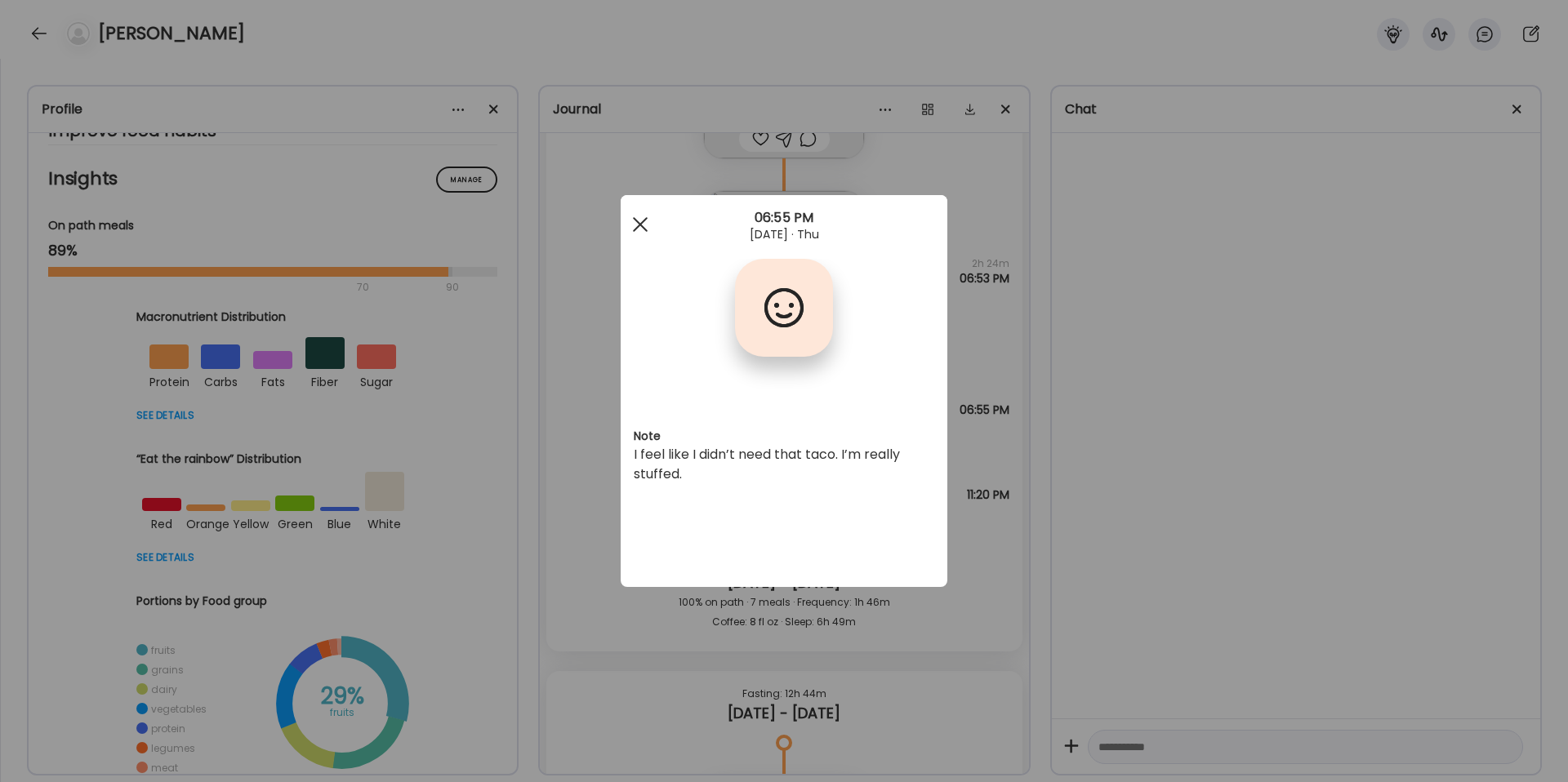
click at [635, 217] on div at bounding box center [640, 224] width 33 height 33
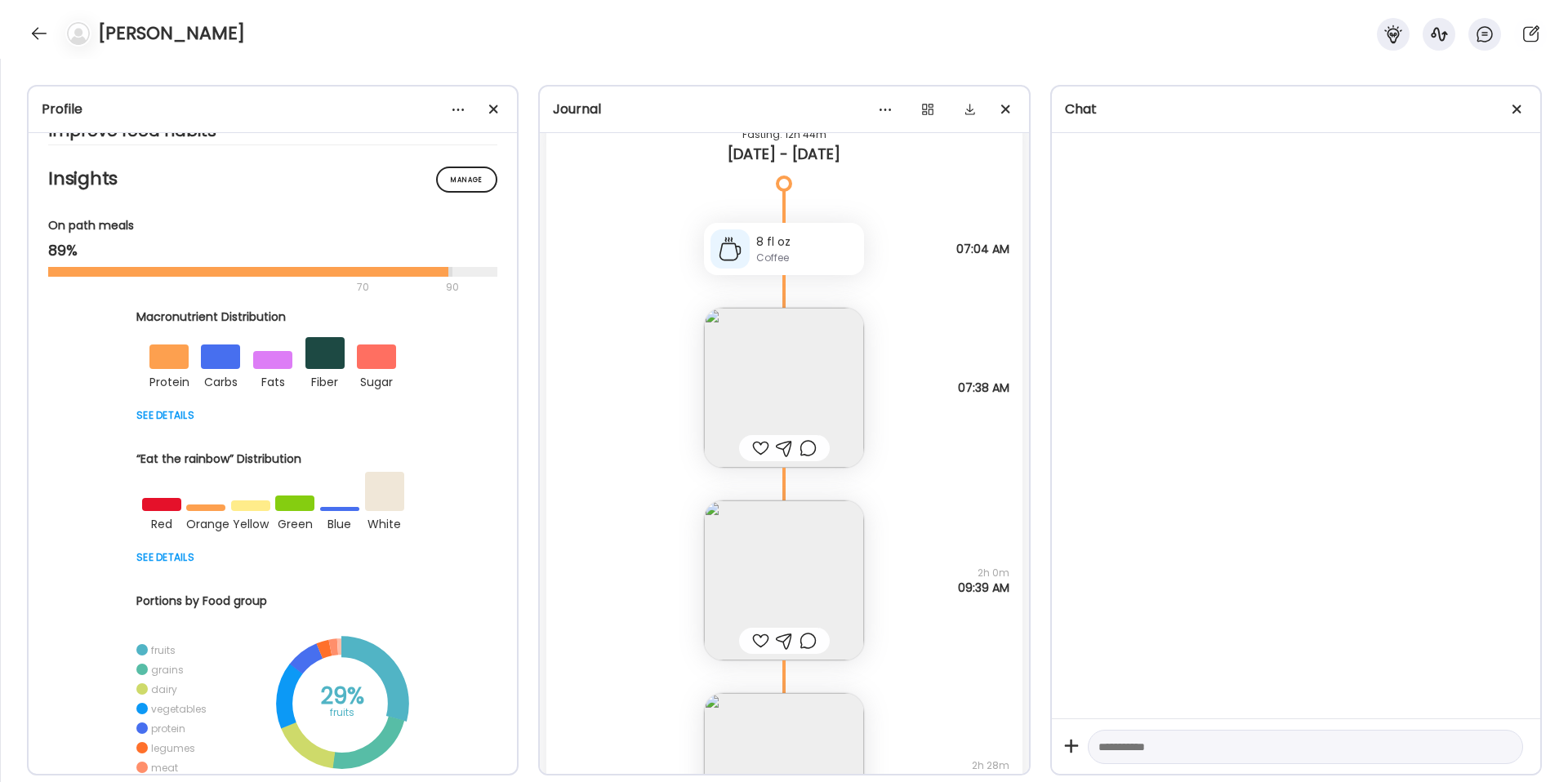
scroll to position [6902, 0]
click at [790, 346] on img at bounding box center [784, 379] width 160 height 160
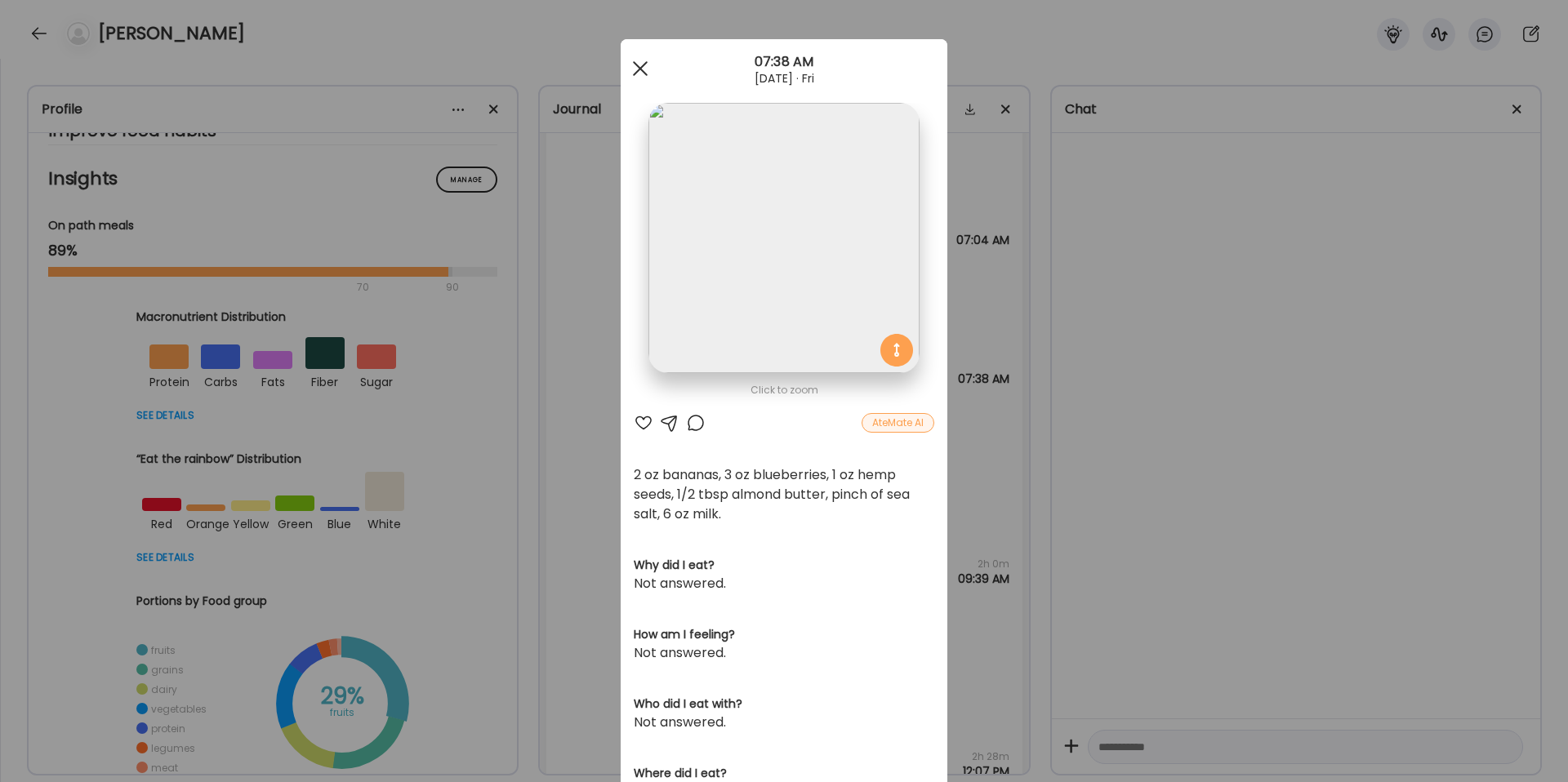
click at [637, 62] on div at bounding box center [640, 68] width 33 height 33
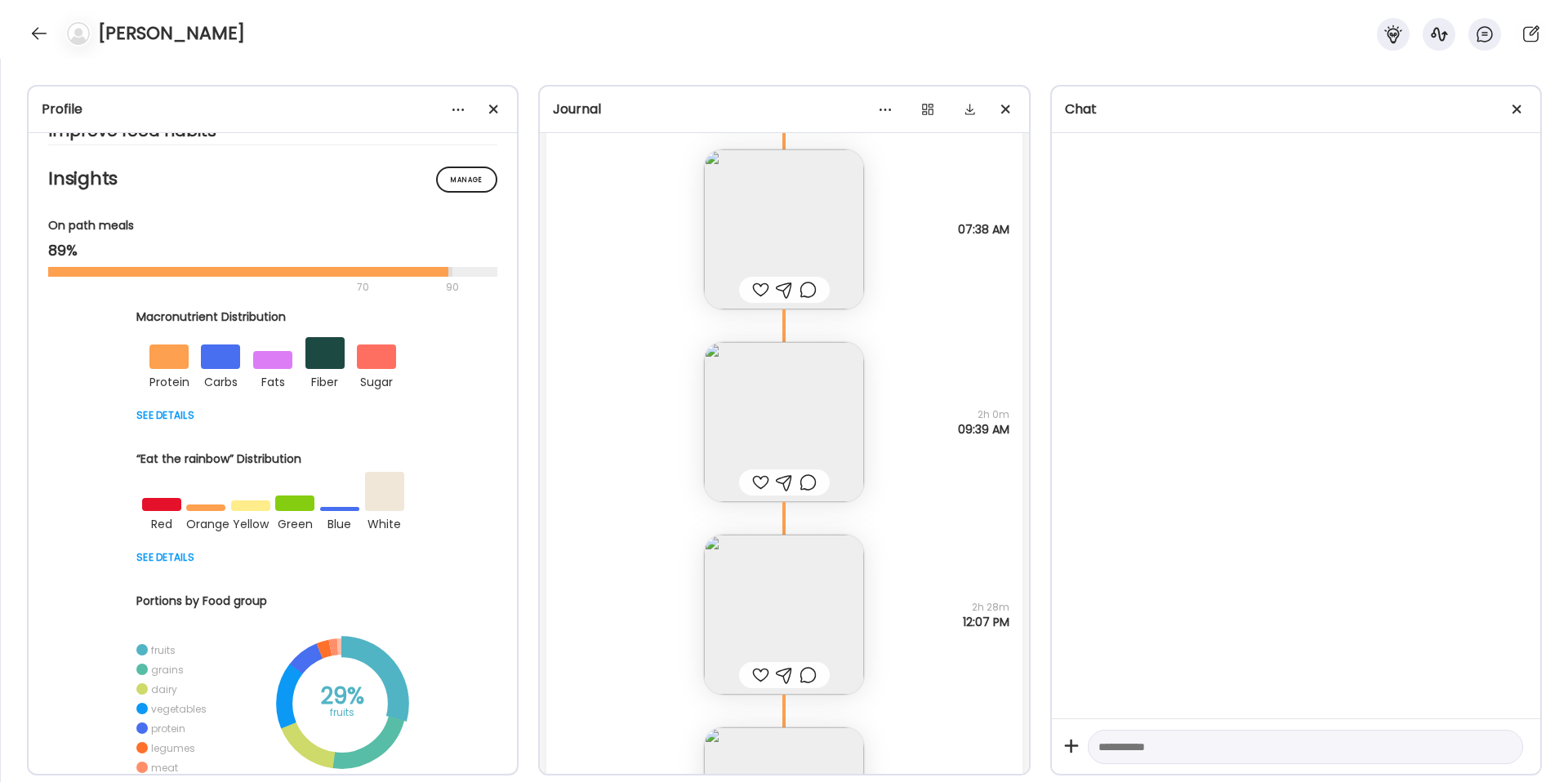
scroll to position [7058, 0]
click at [778, 384] on img at bounding box center [784, 416] width 160 height 160
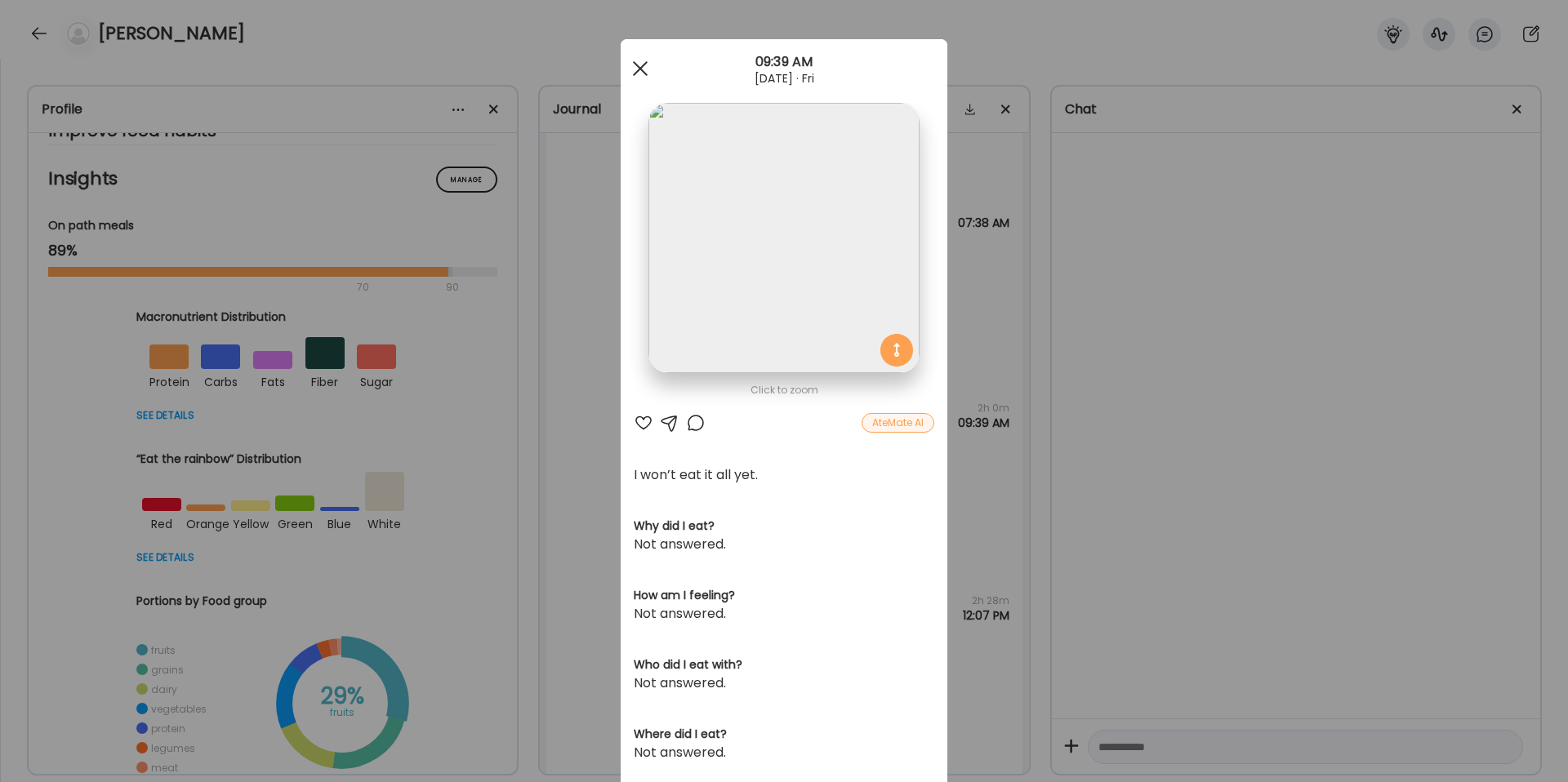
click at [636, 67] on div at bounding box center [640, 68] width 33 height 33
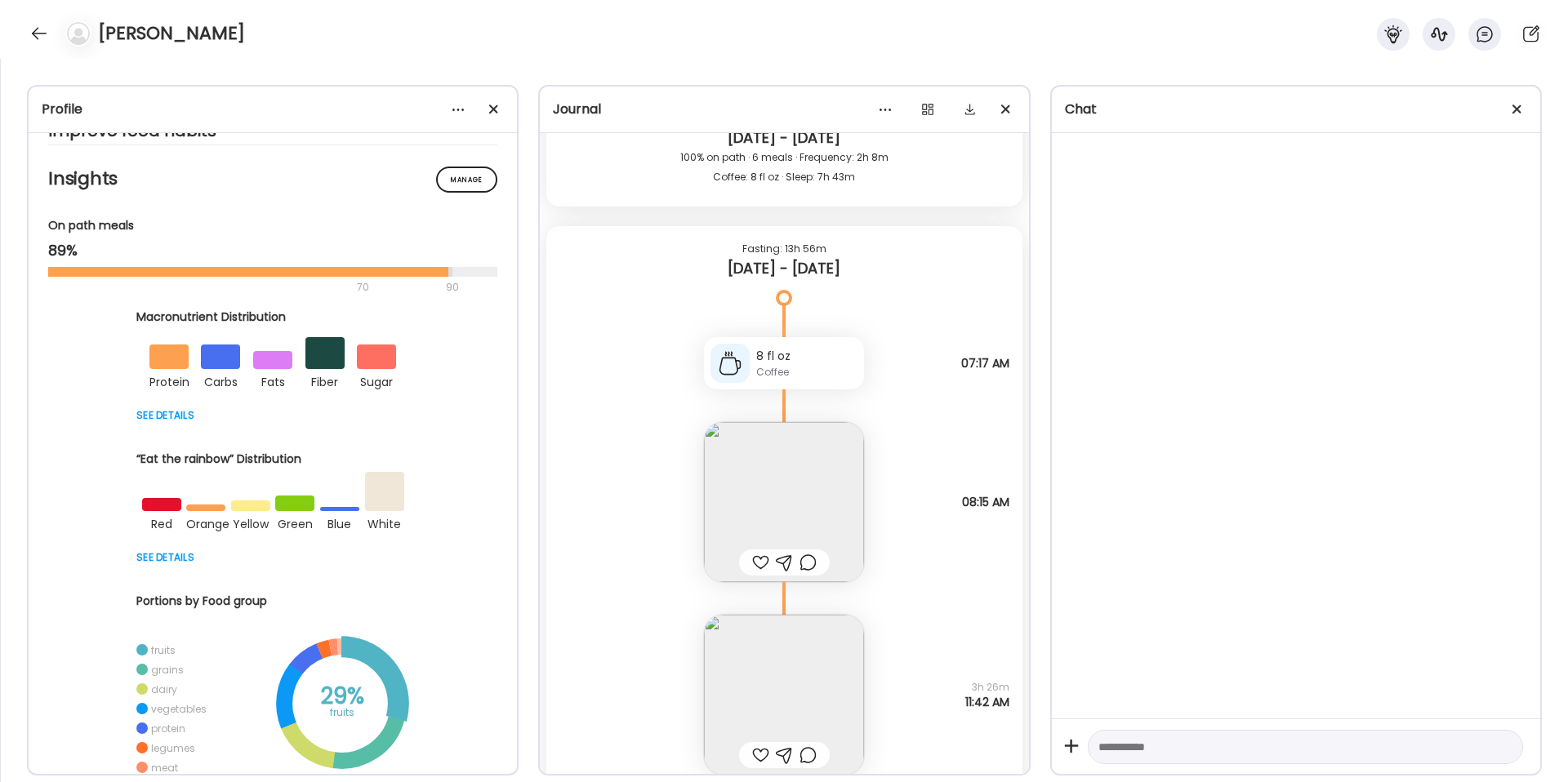
scroll to position [8586, 0]
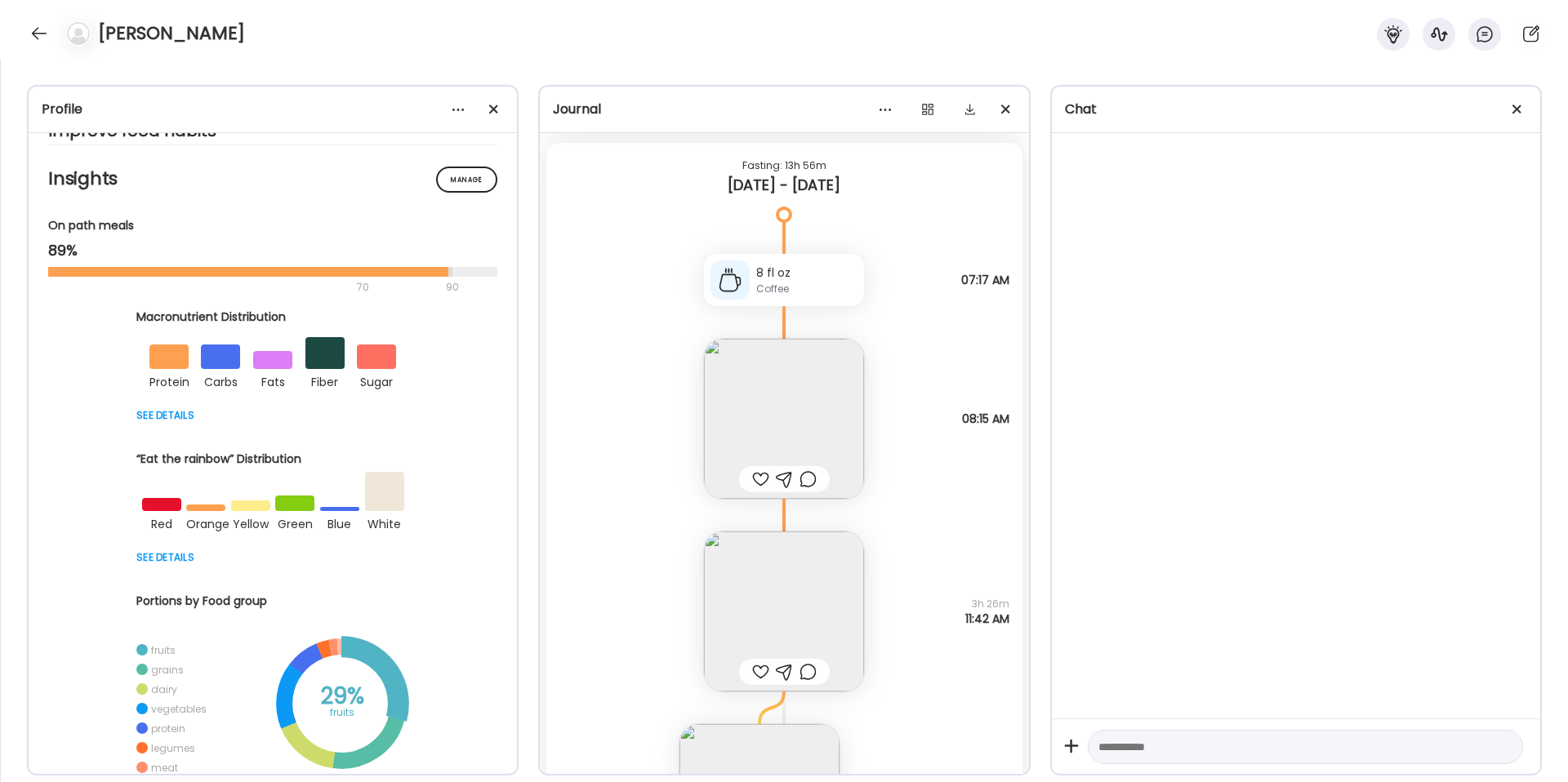
click at [790, 353] on img at bounding box center [784, 419] width 160 height 160
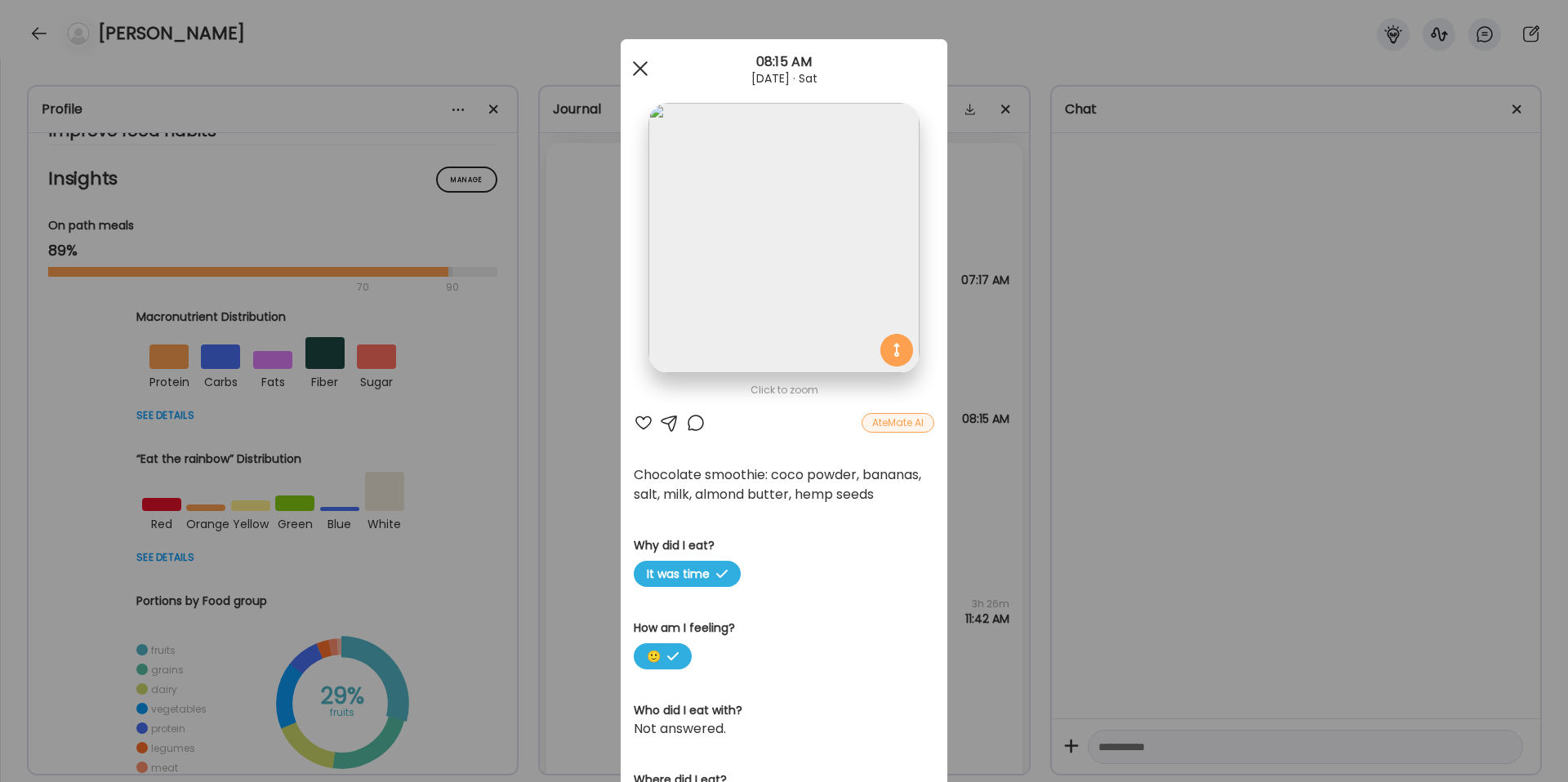
click at [636, 66] on span at bounding box center [640, 68] width 14 height 14
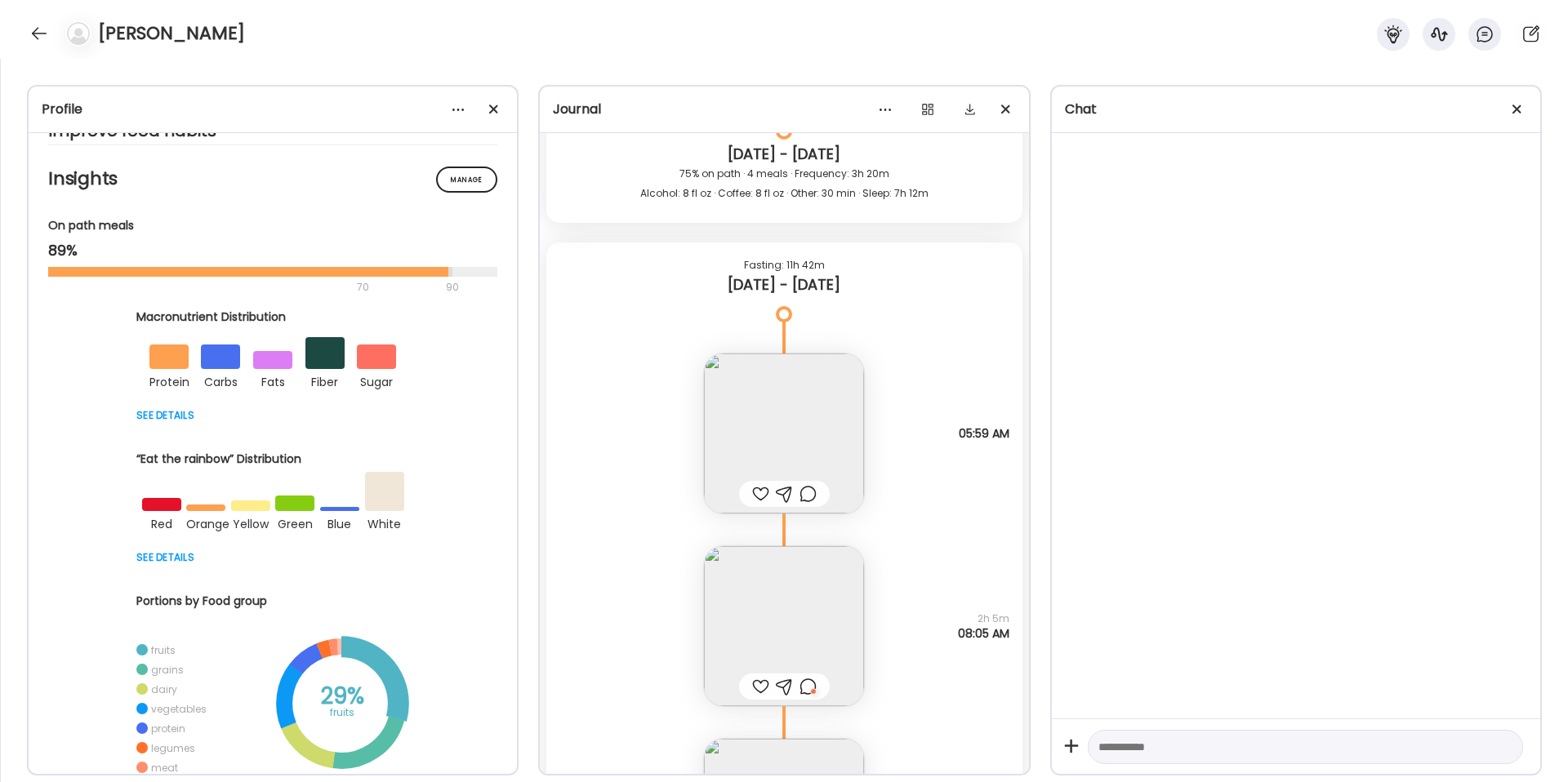
scroll to position [9838, 0]
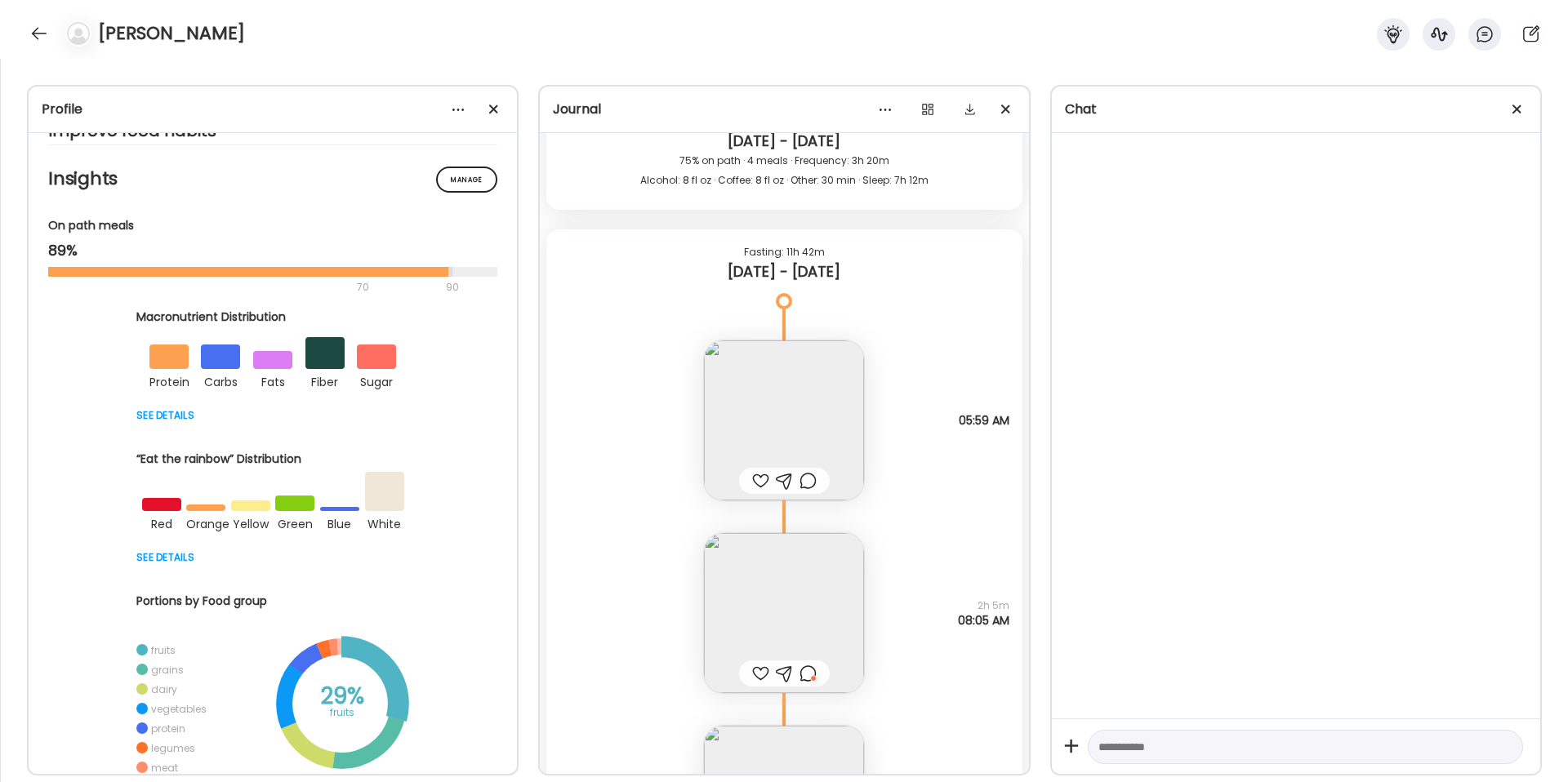
click at [807, 395] on img at bounding box center [784, 420] width 160 height 160
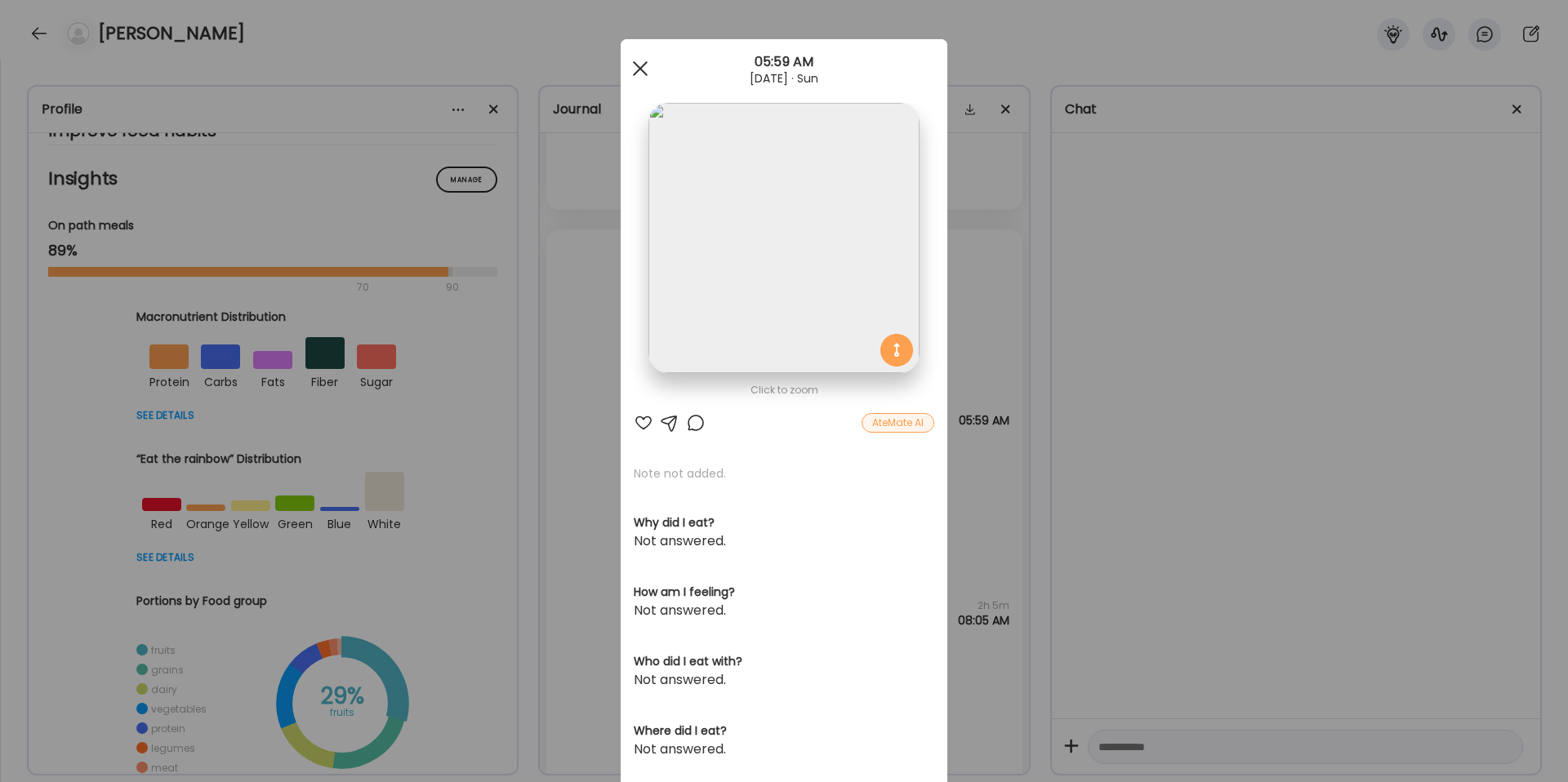
click at [638, 66] on span at bounding box center [640, 68] width 14 height 14
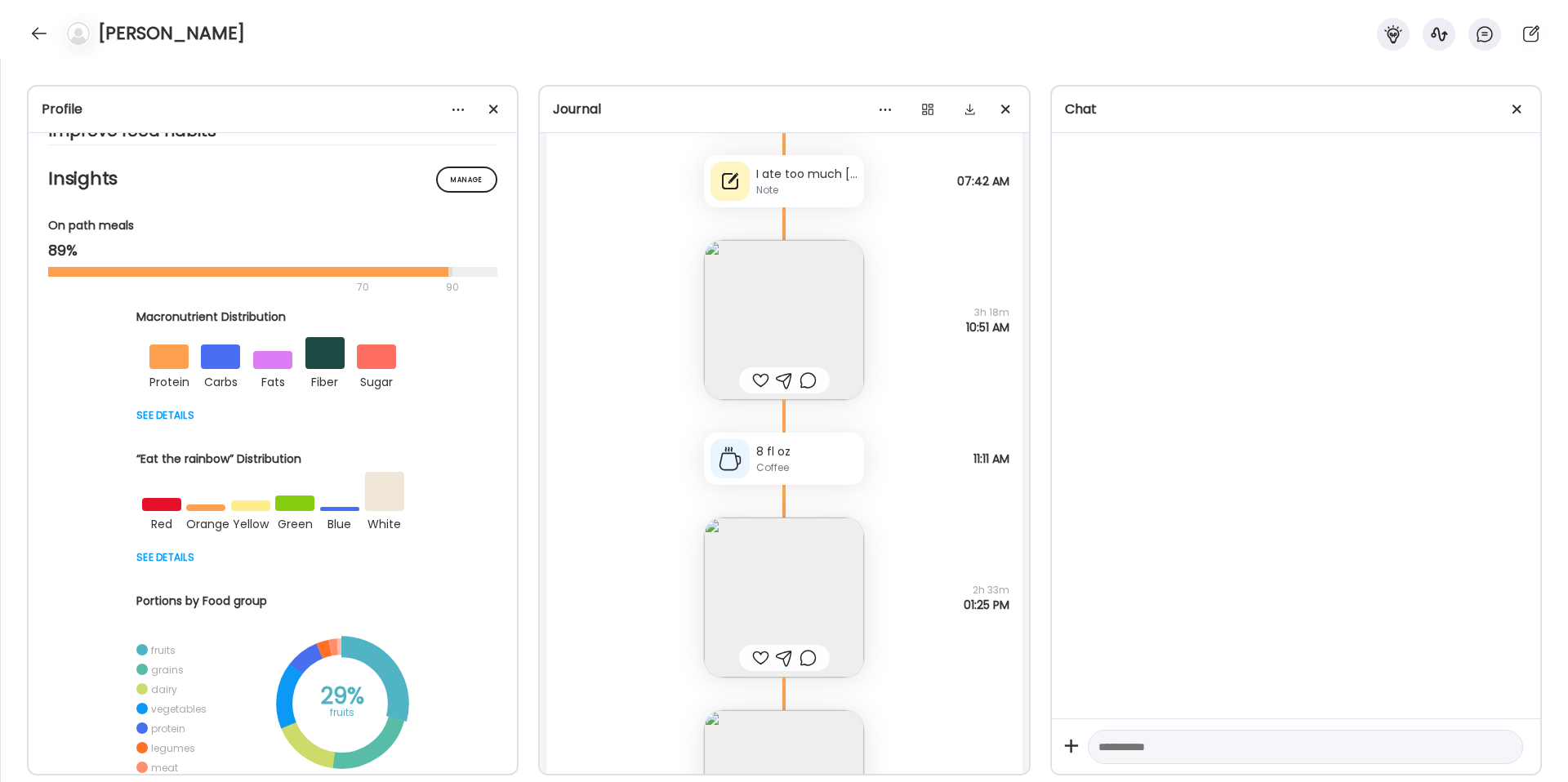
scroll to position [13161, 0]
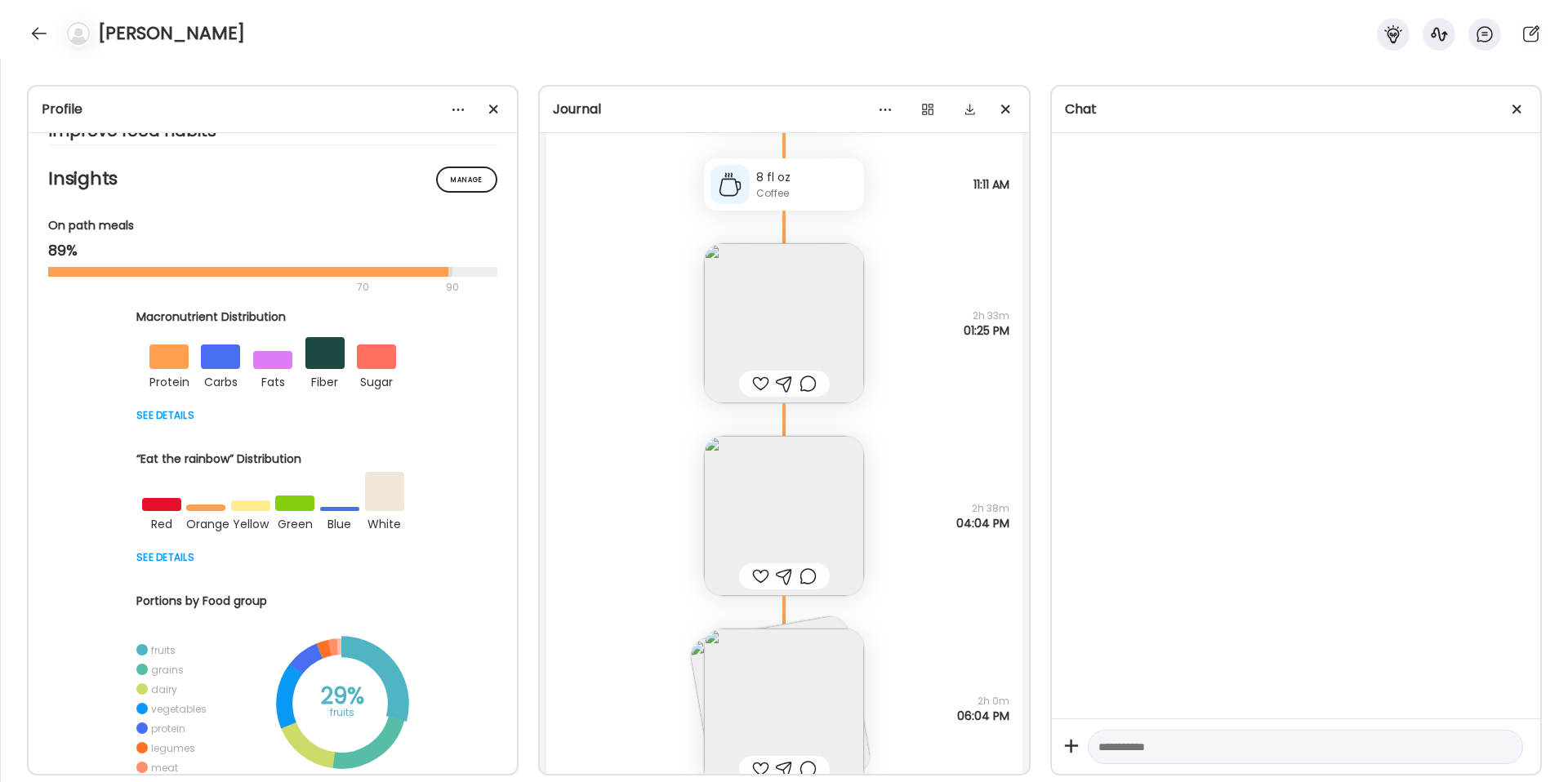
click at [783, 305] on img at bounding box center [784, 323] width 160 height 160
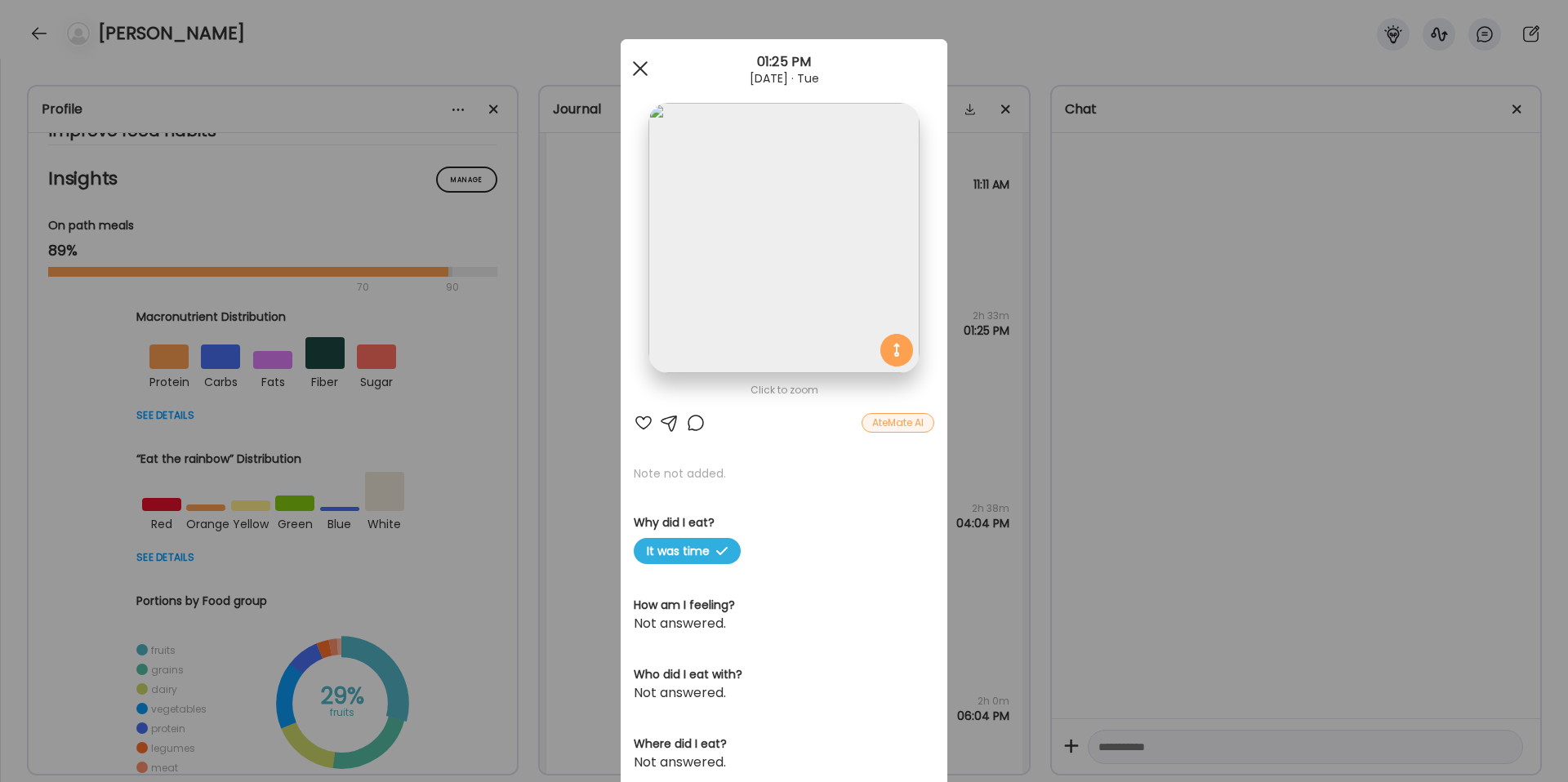
click at [635, 63] on span at bounding box center [640, 68] width 14 height 14
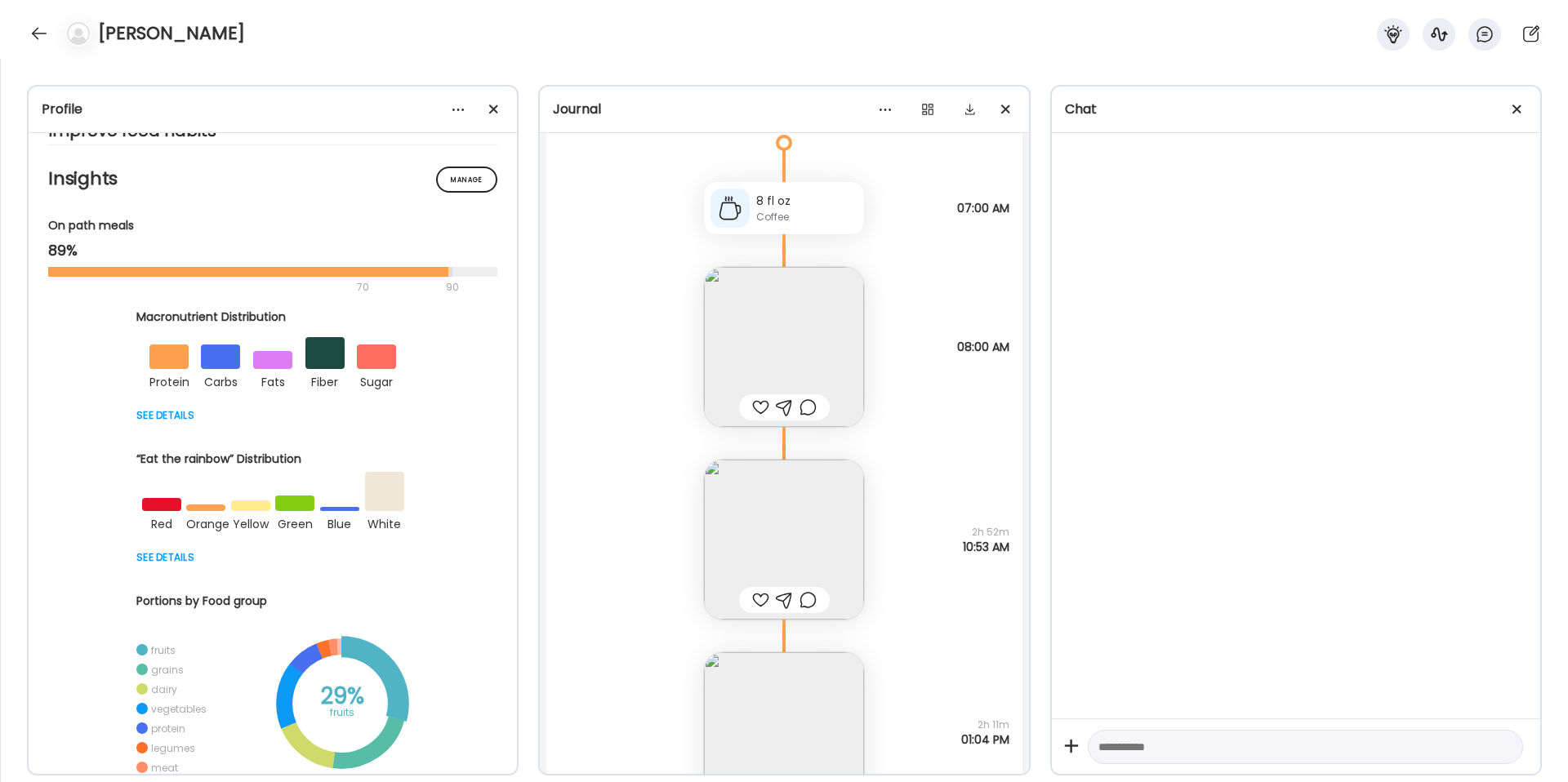
scroll to position [14208, 0]
click at [795, 337] on img at bounding box center [784, 337] width 160 height 160
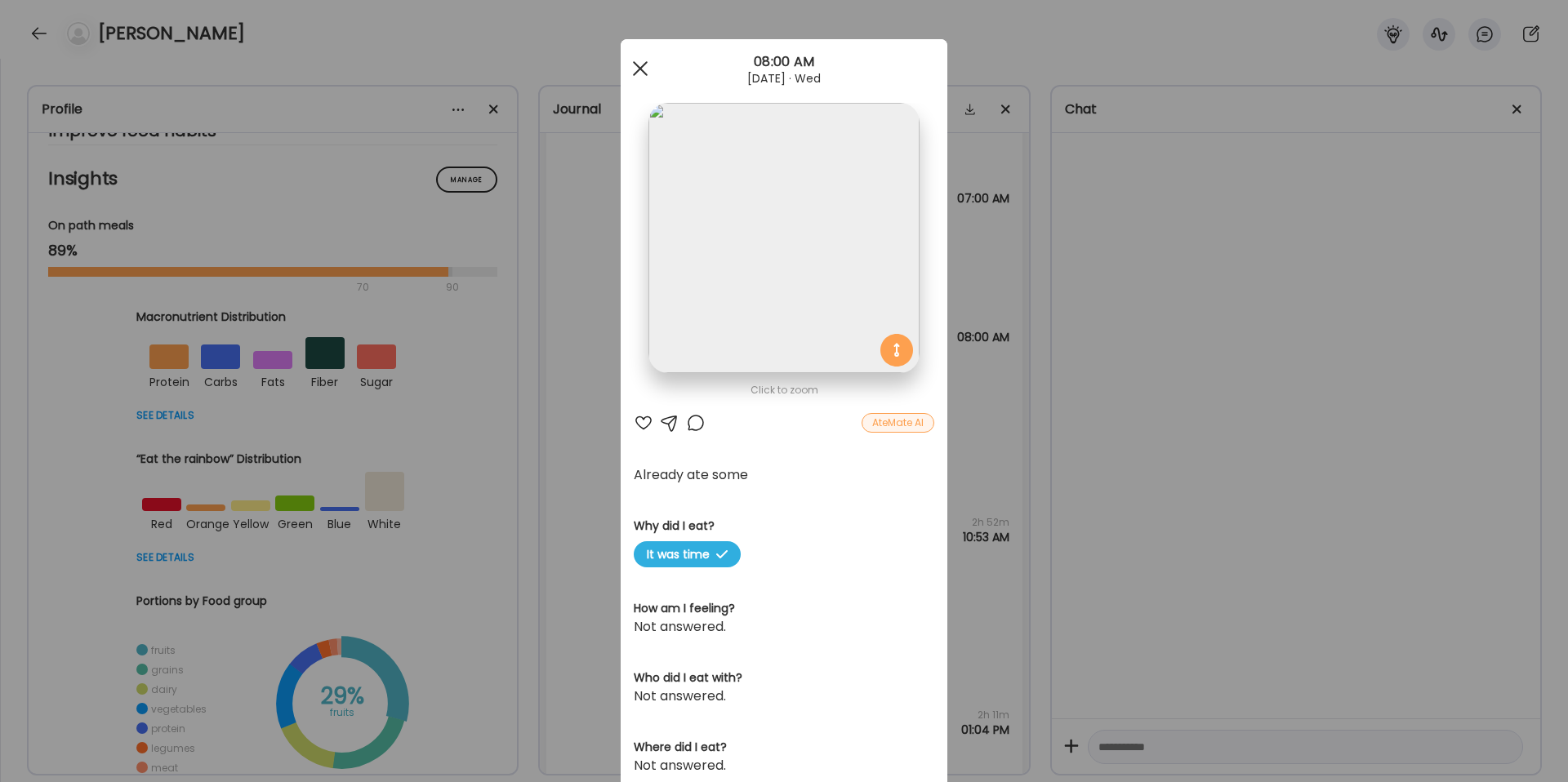
click at [637, 62] on div at bounding box center [640, 68] width 33 height 33
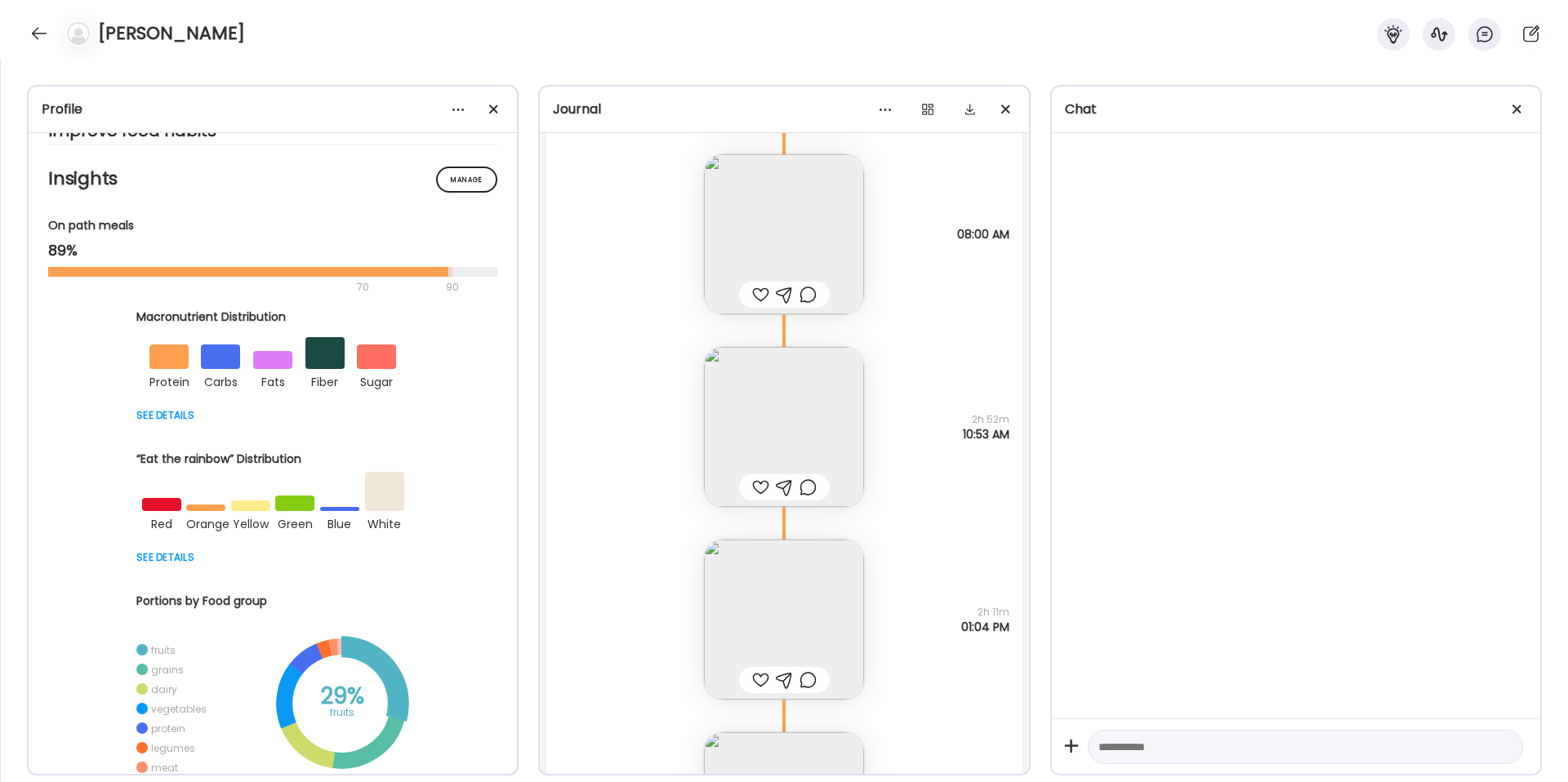
scroll to position [14313, 0]
click at [783, 221] on img at bounding box center [784, 232] width 160 height 160
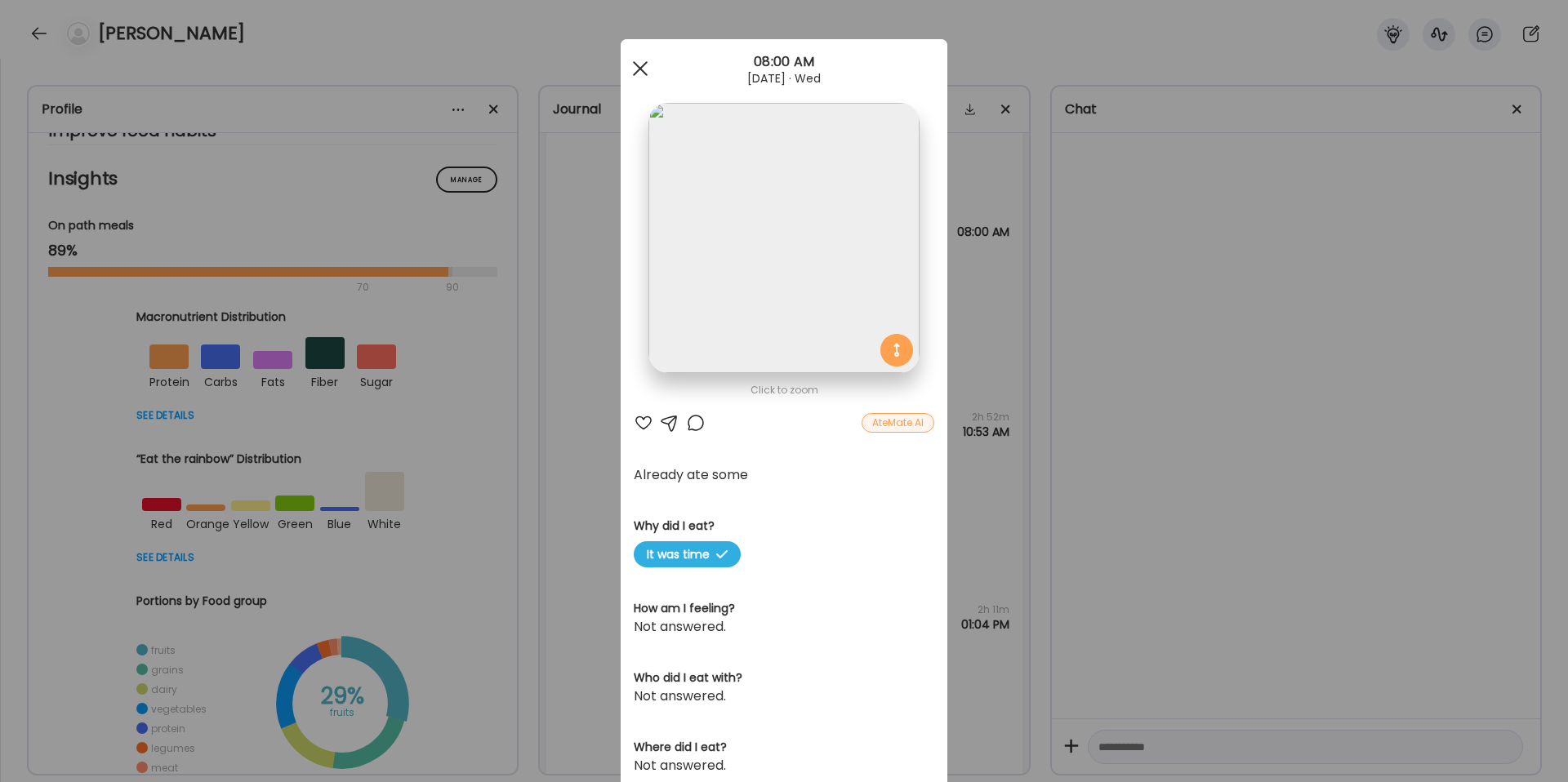
click at [638, 60] on div at bounding box center [640, 68] width 33 height 33
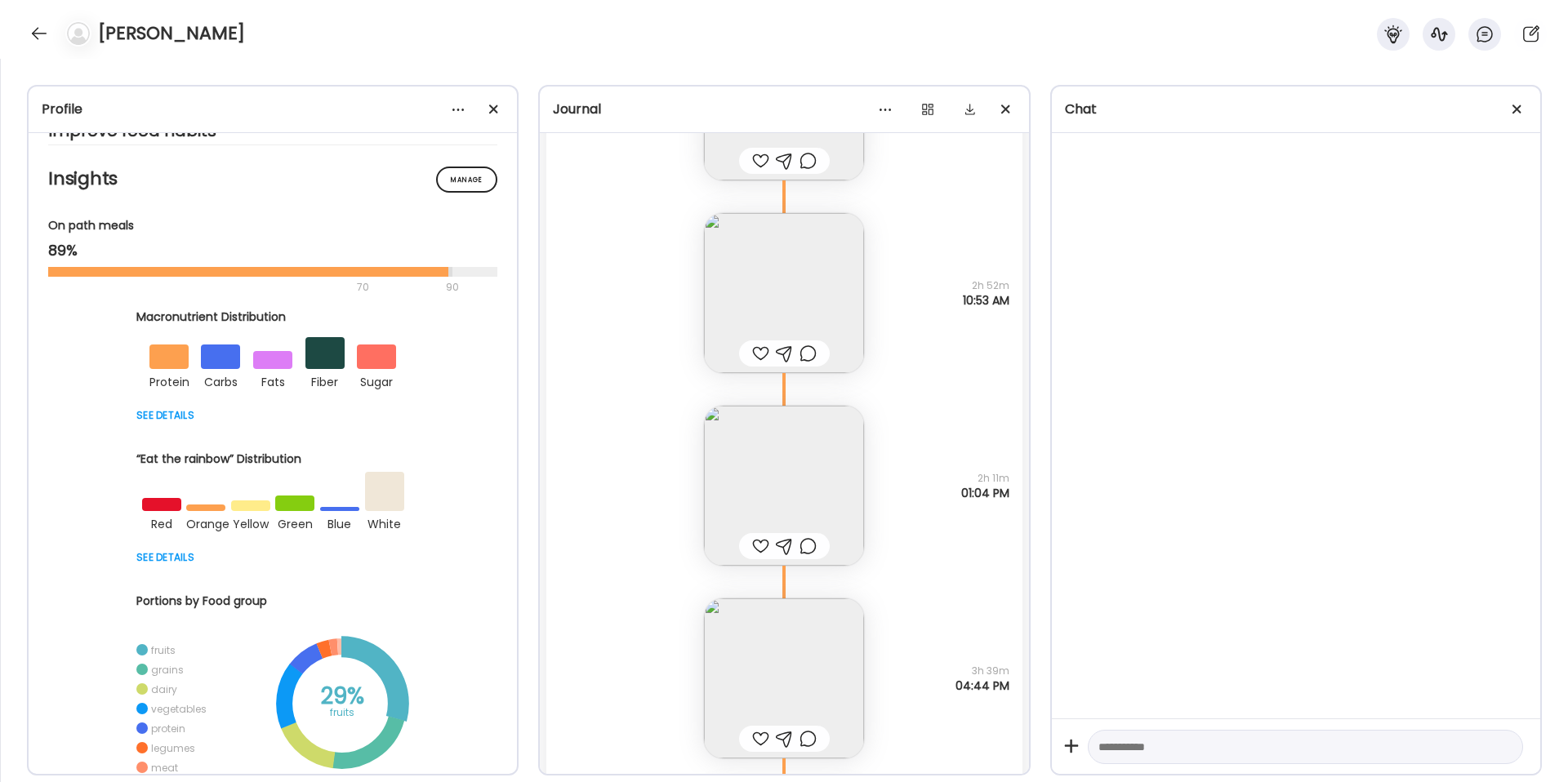
scroll to position [14490, 0]
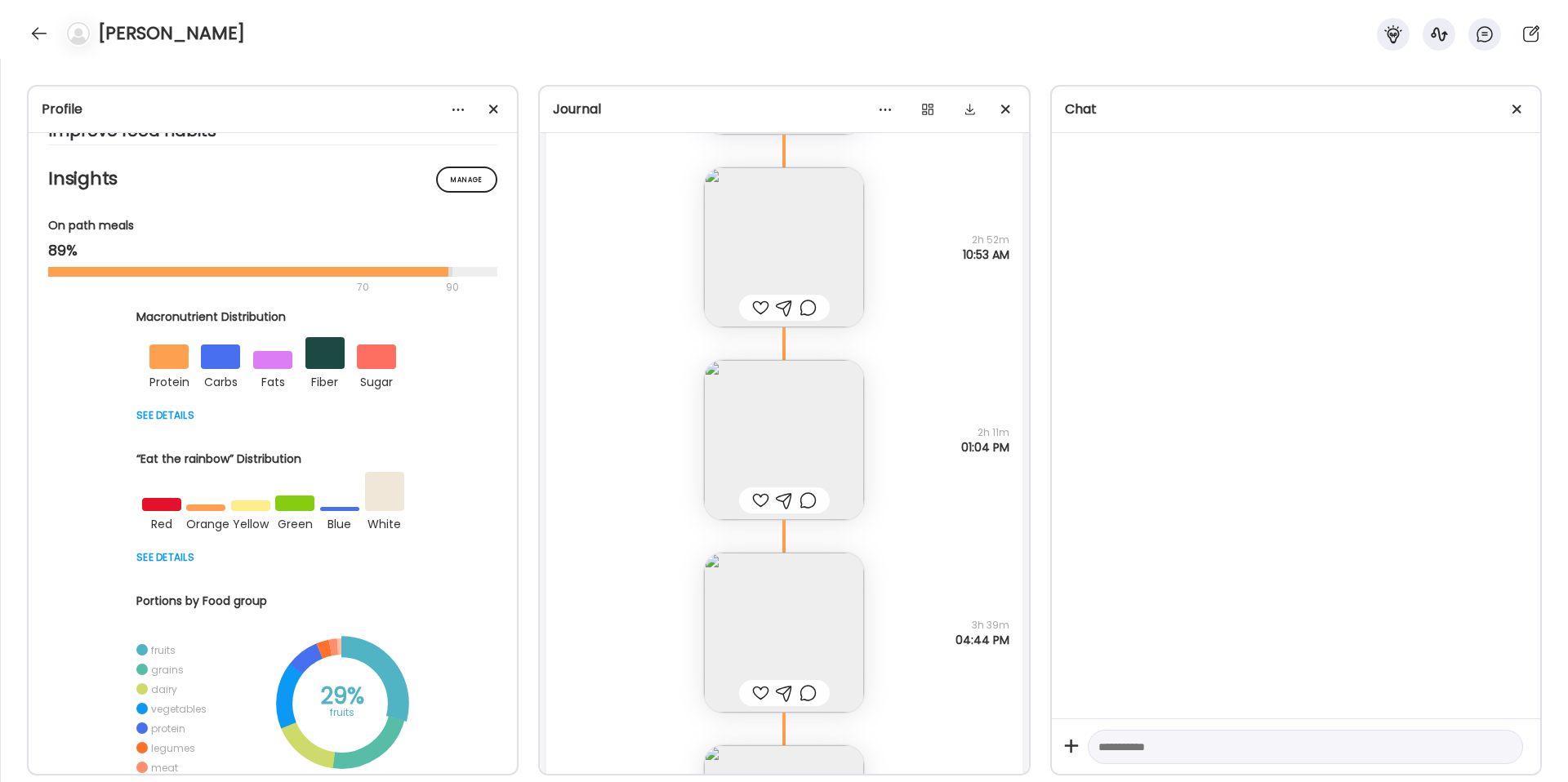
click at [748, 425] on img at bounding box center [784, 440] width 160 height 160
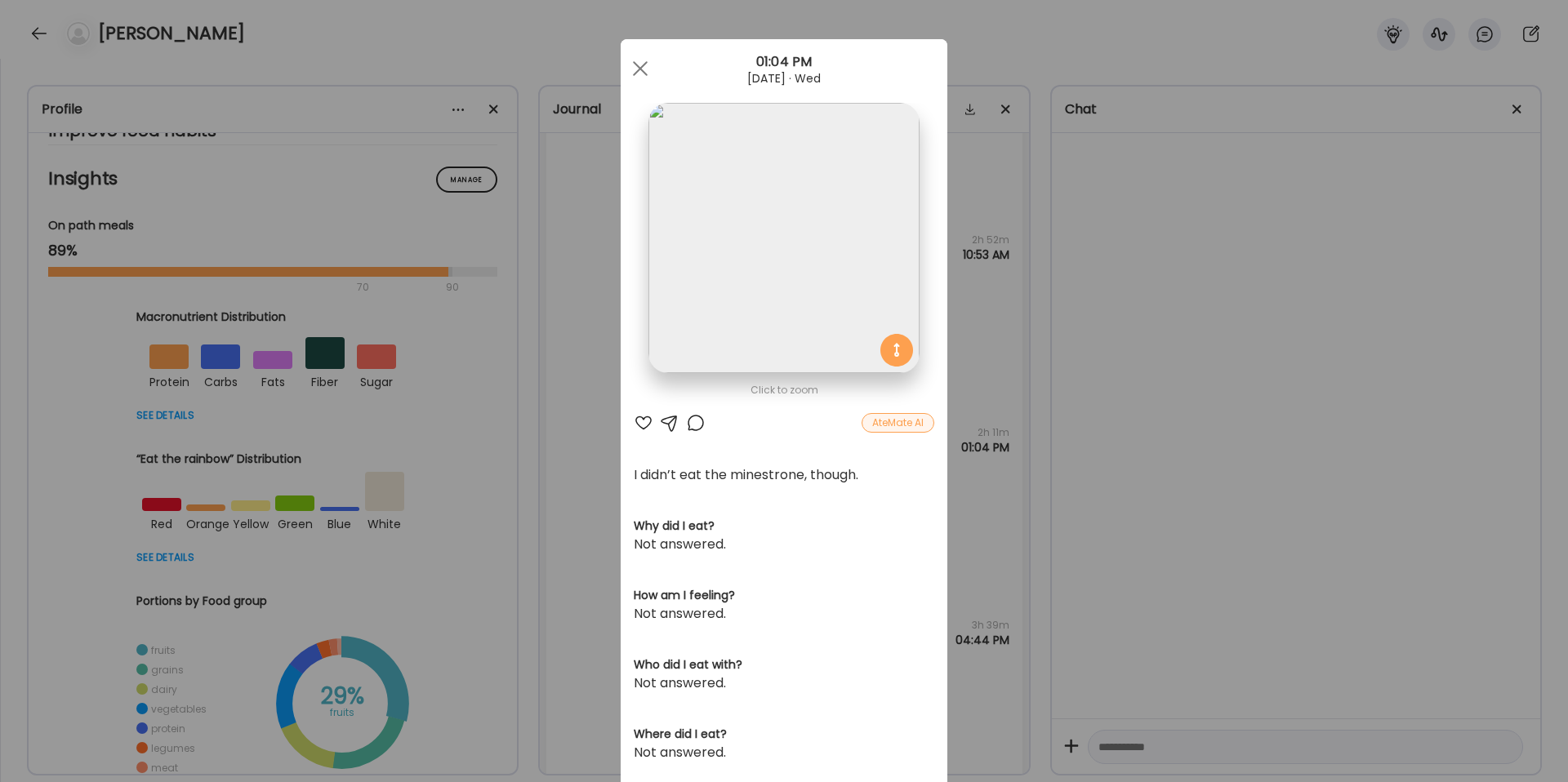
click at [641, 75] on div at bounding box center [640, 68] width 33 height 33
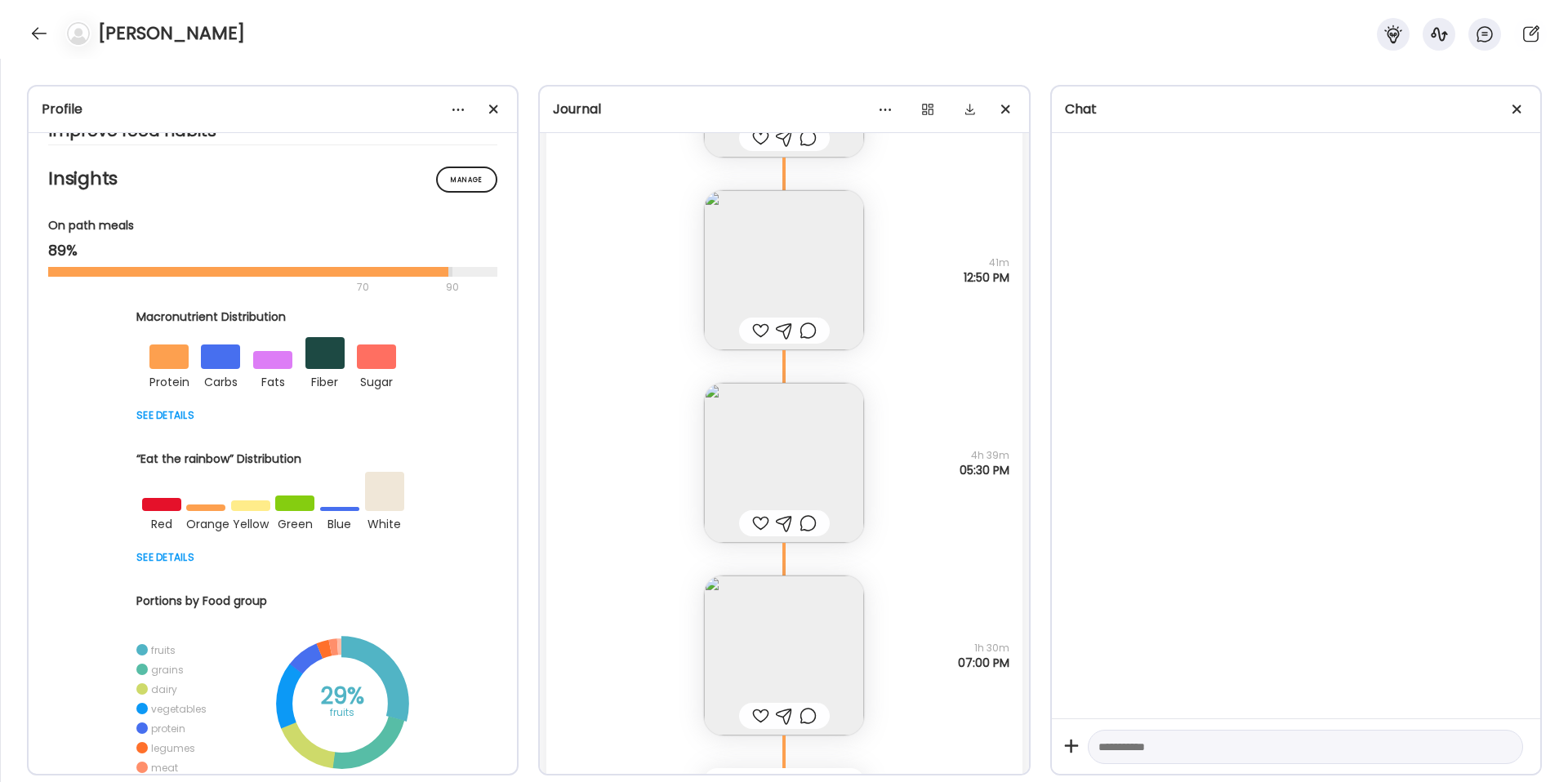
scroll to position [16308, 0]
click at [825, 230] on img at bounding box center [784, 262] width 160 height 160
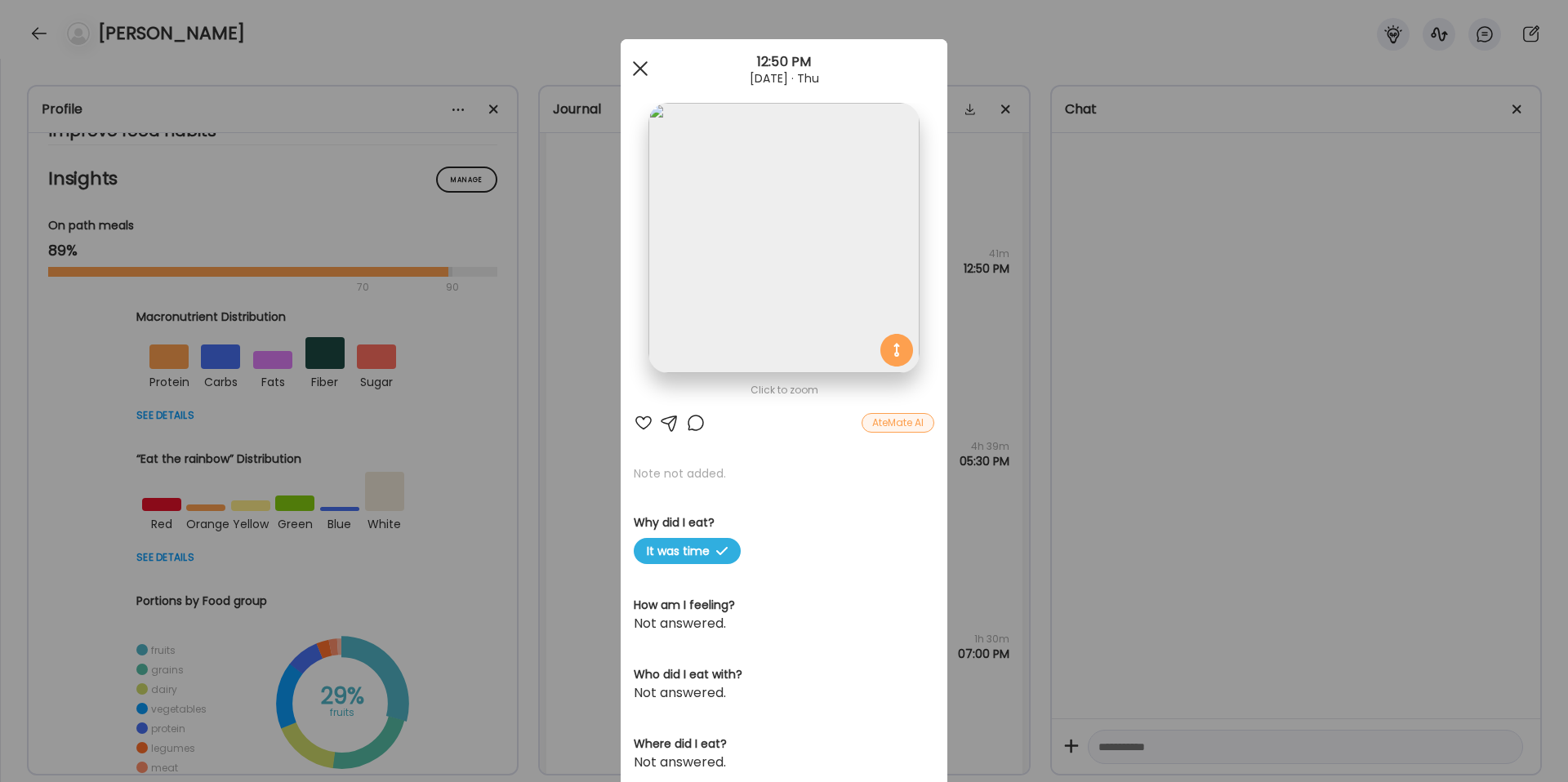
click at [645, 63] on span at bounding box center [640, 68] width 14 height 14
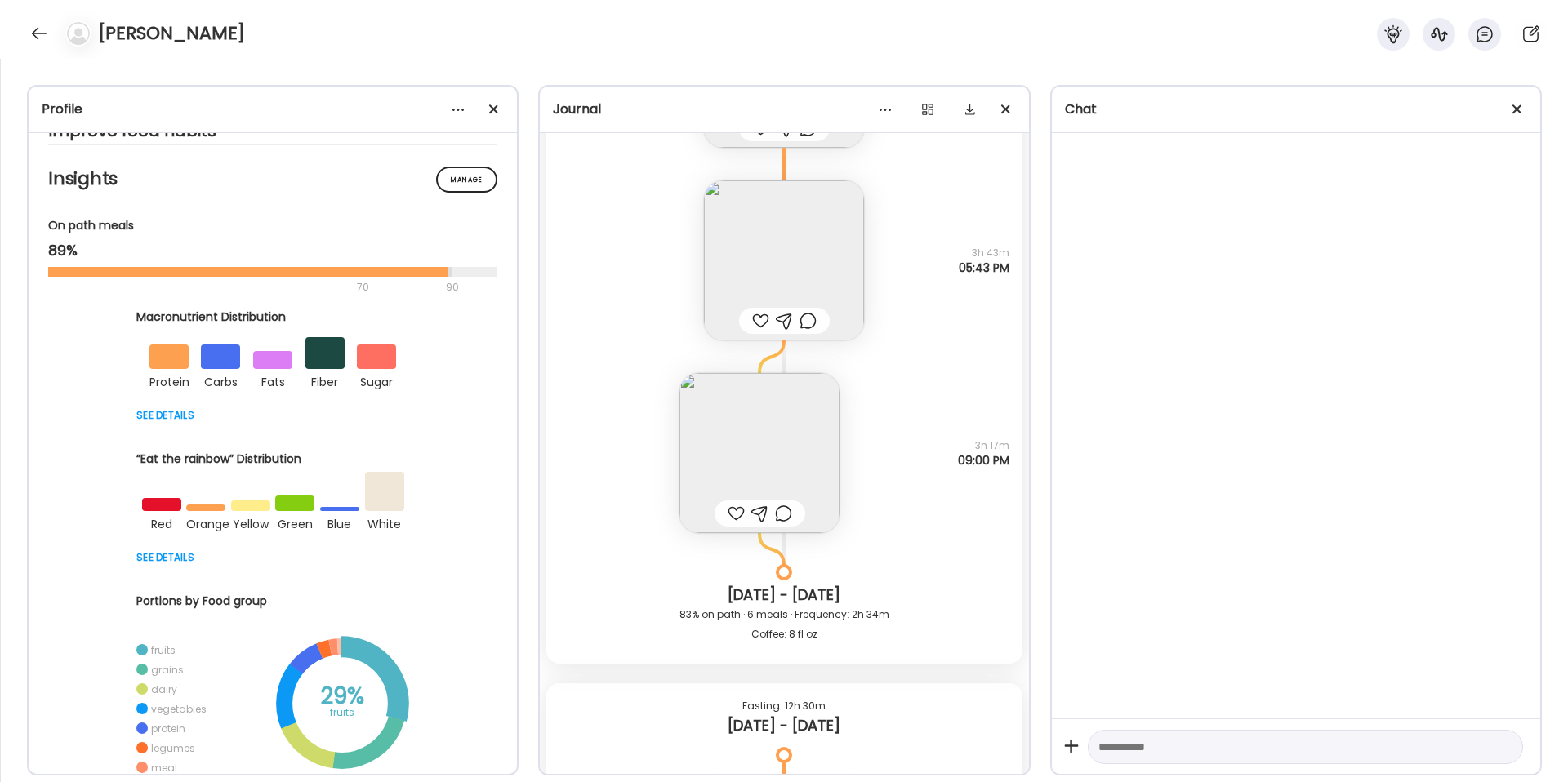
scroll to position [18560, 0]
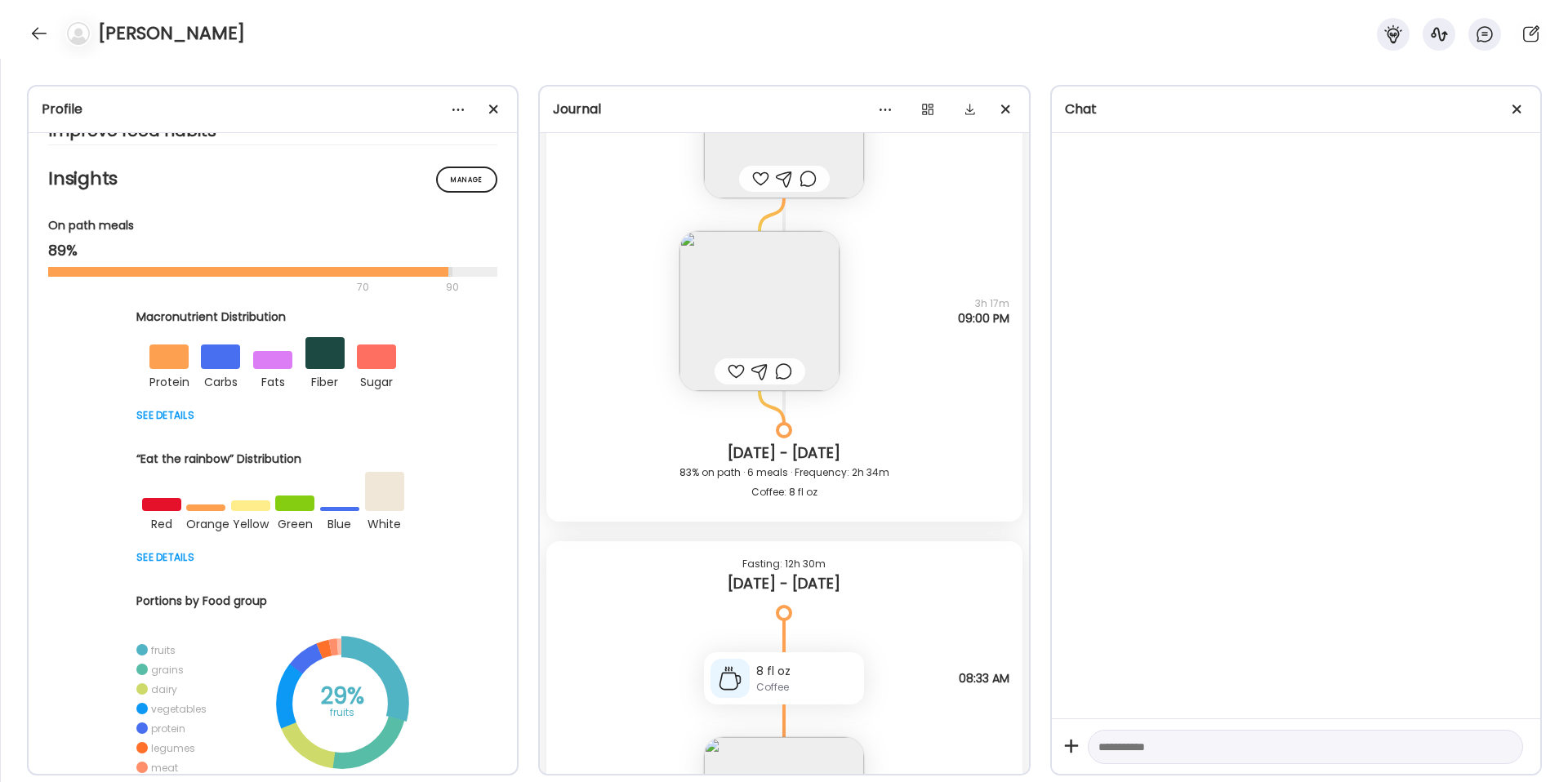
click at [738, 300] on img at bounding box center [760, 311] width 160 height 160
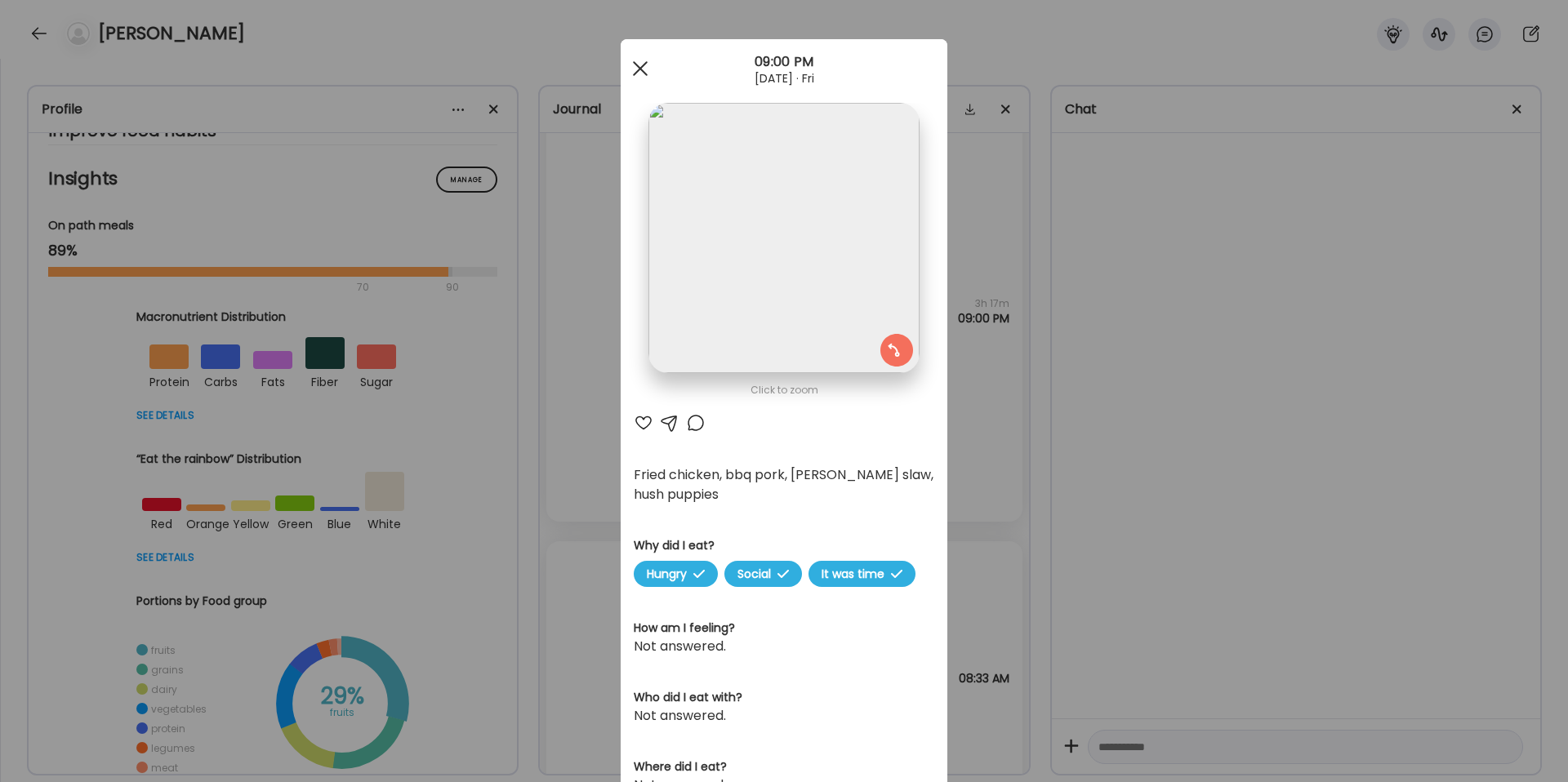
click at [641, 64] on span at bounding box center [640, 68] width 14 height 14
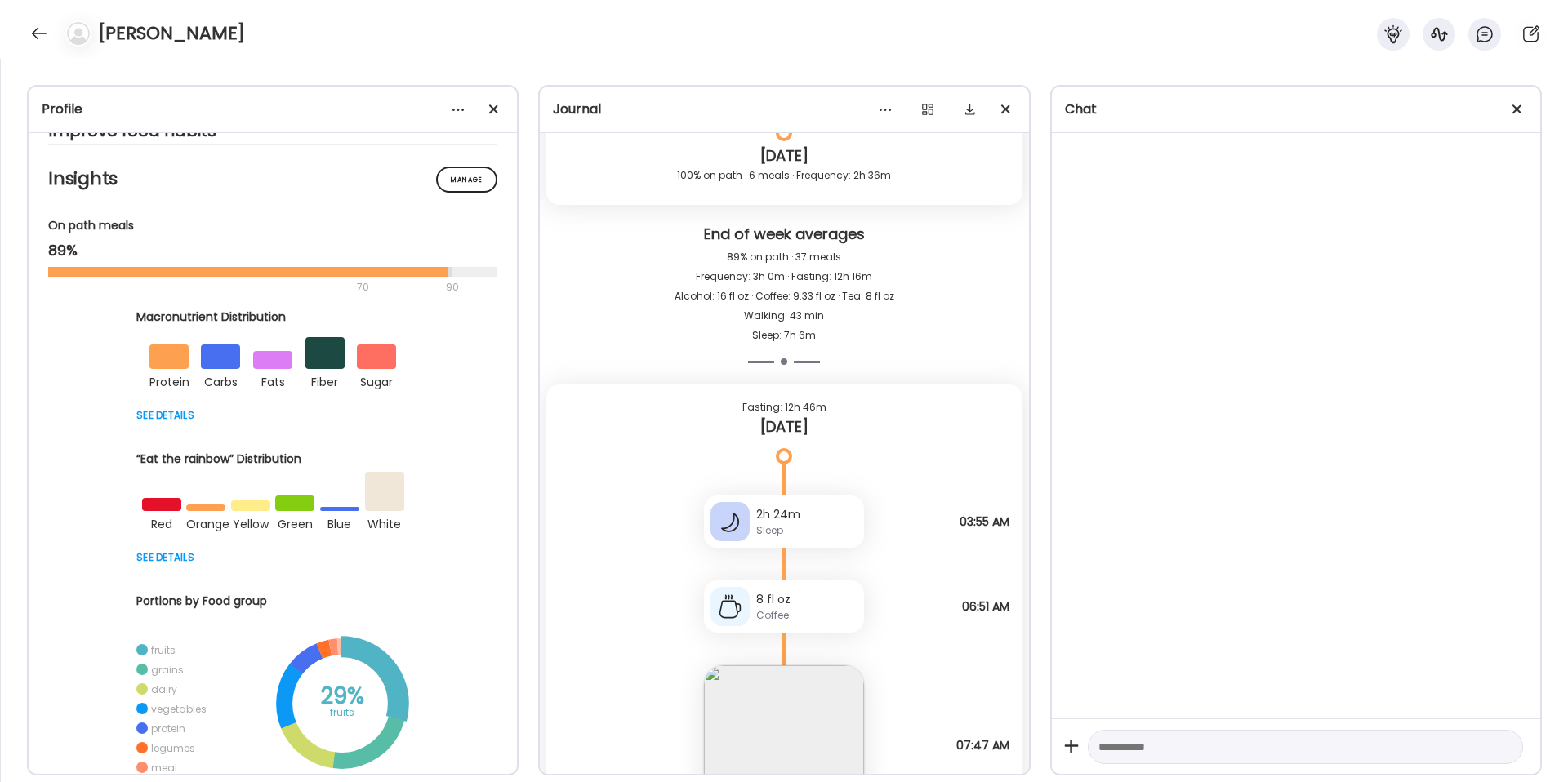
scroll to position [21791, 0]
